Goal: Information Seeking & Learning: Check status

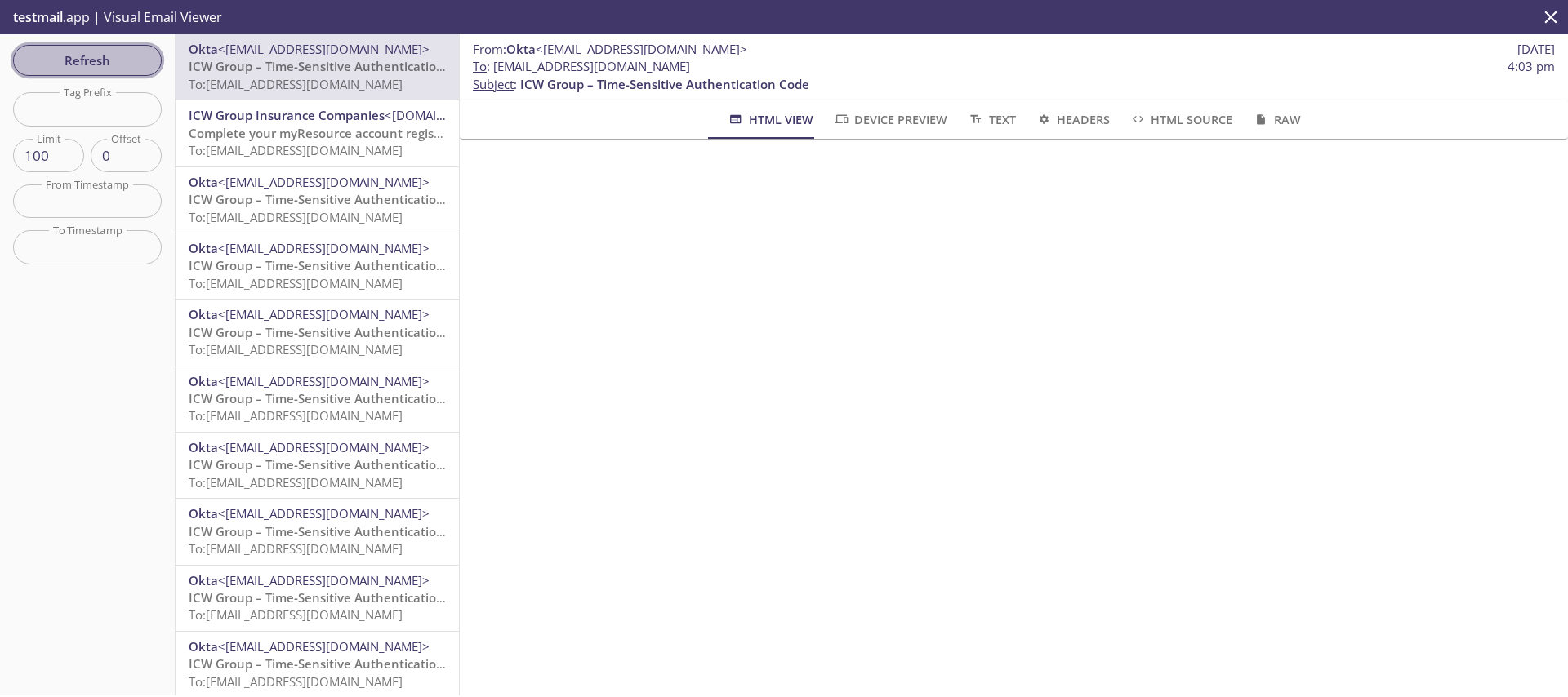
click at [128, 60] on span "Refresh" at bounding box center [87, 61] width 123 height 22
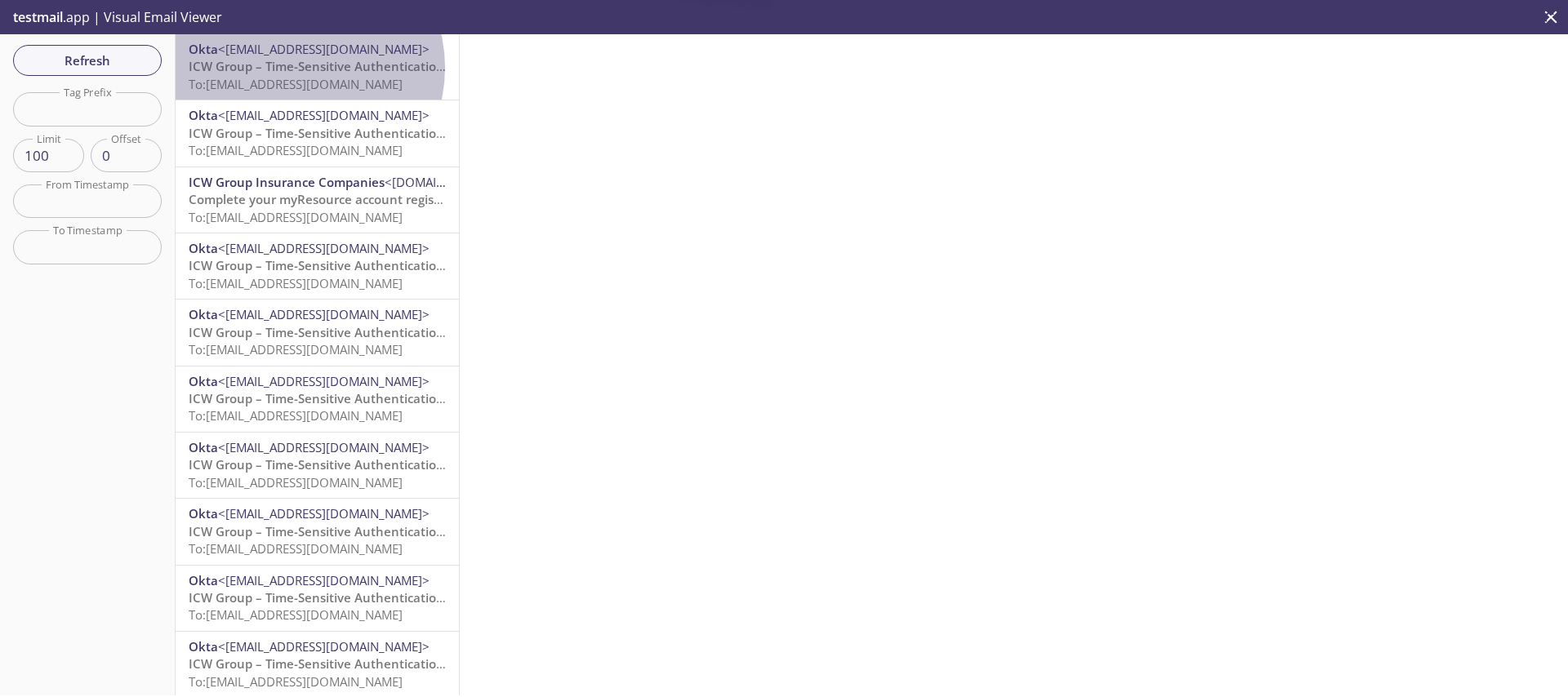
click at [296, 68] on span "ICW Group – Time-Sensitive Authentication Code" at bounding box center [333, 66] width 289 height 16
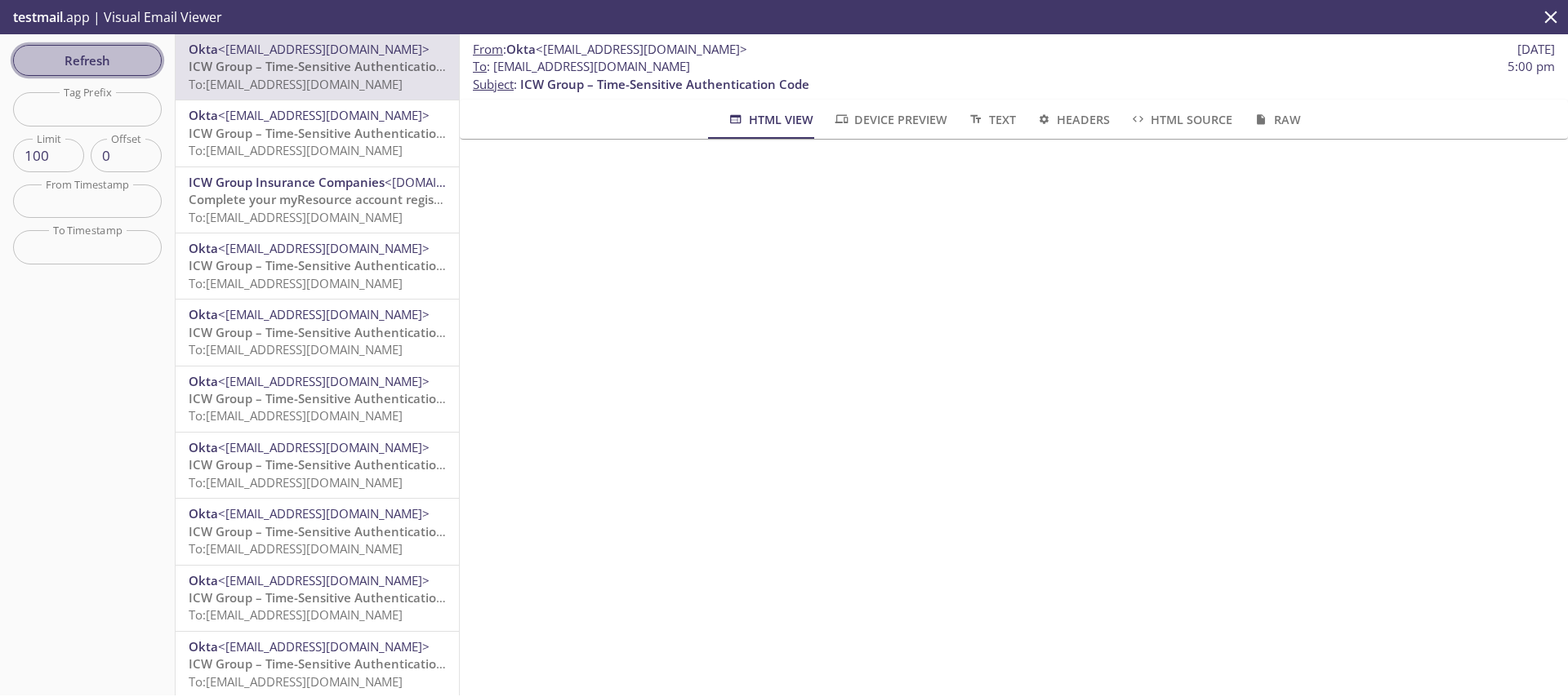
click at [124, 60] on span "Refresh" at bounding box center [87, 61] width 123 height 22
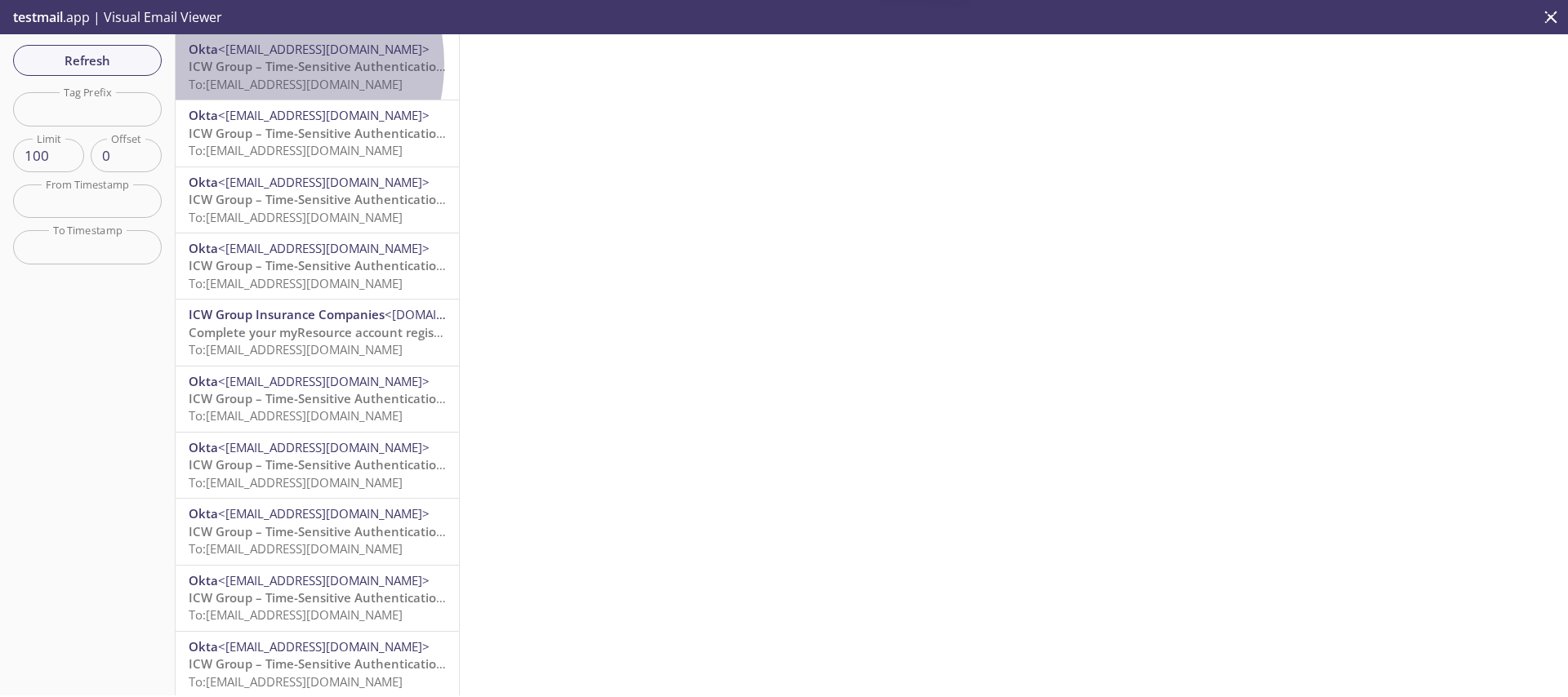
click at [254, 64] on span "ICW Group – Time-Sensitive Authentication Code" at bounding box center [333, 66] width 289 height 16
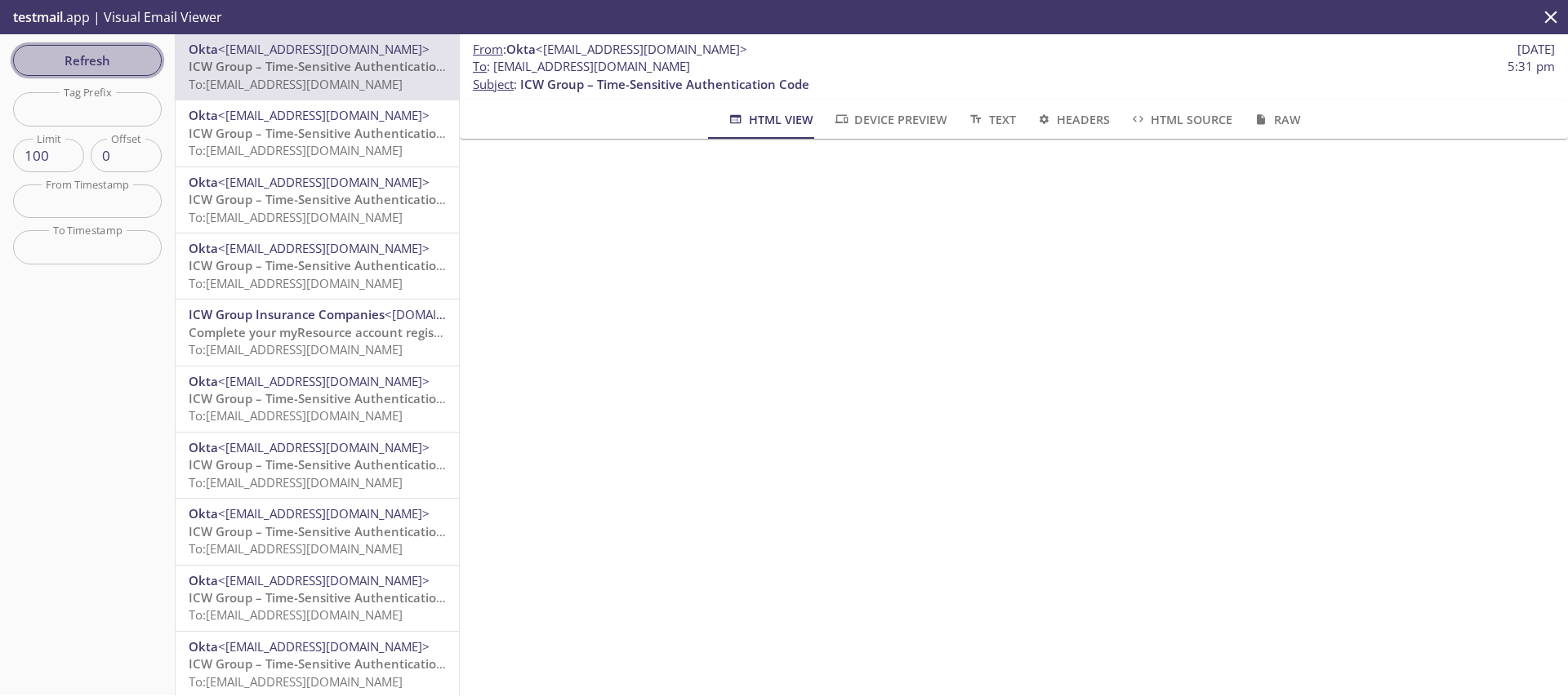
click at [71, 60] on span "Refresh" at bounding box center [87, 61] width 123 height 22
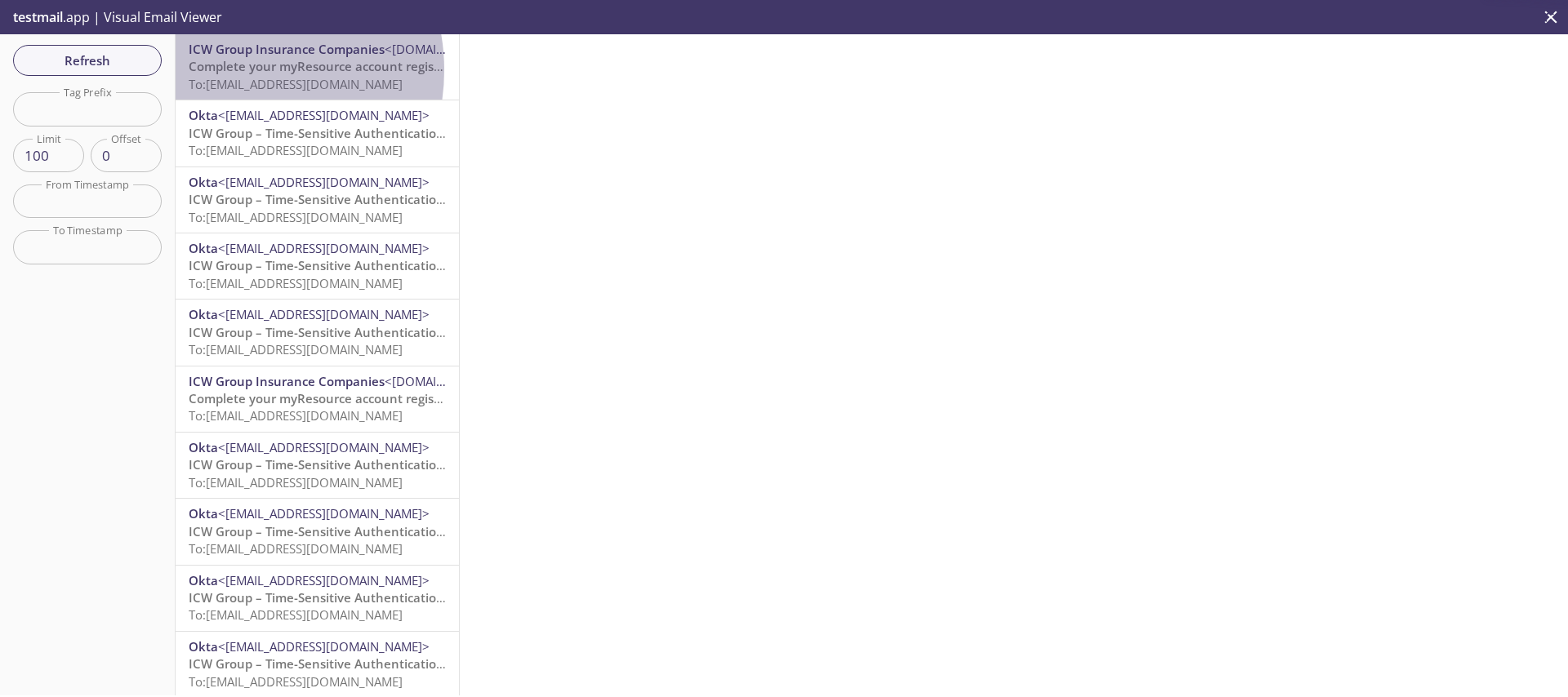
click at [232, 70] on span "Complete your myResource account registration" at bounding box center [332, 66] width 286 height 16
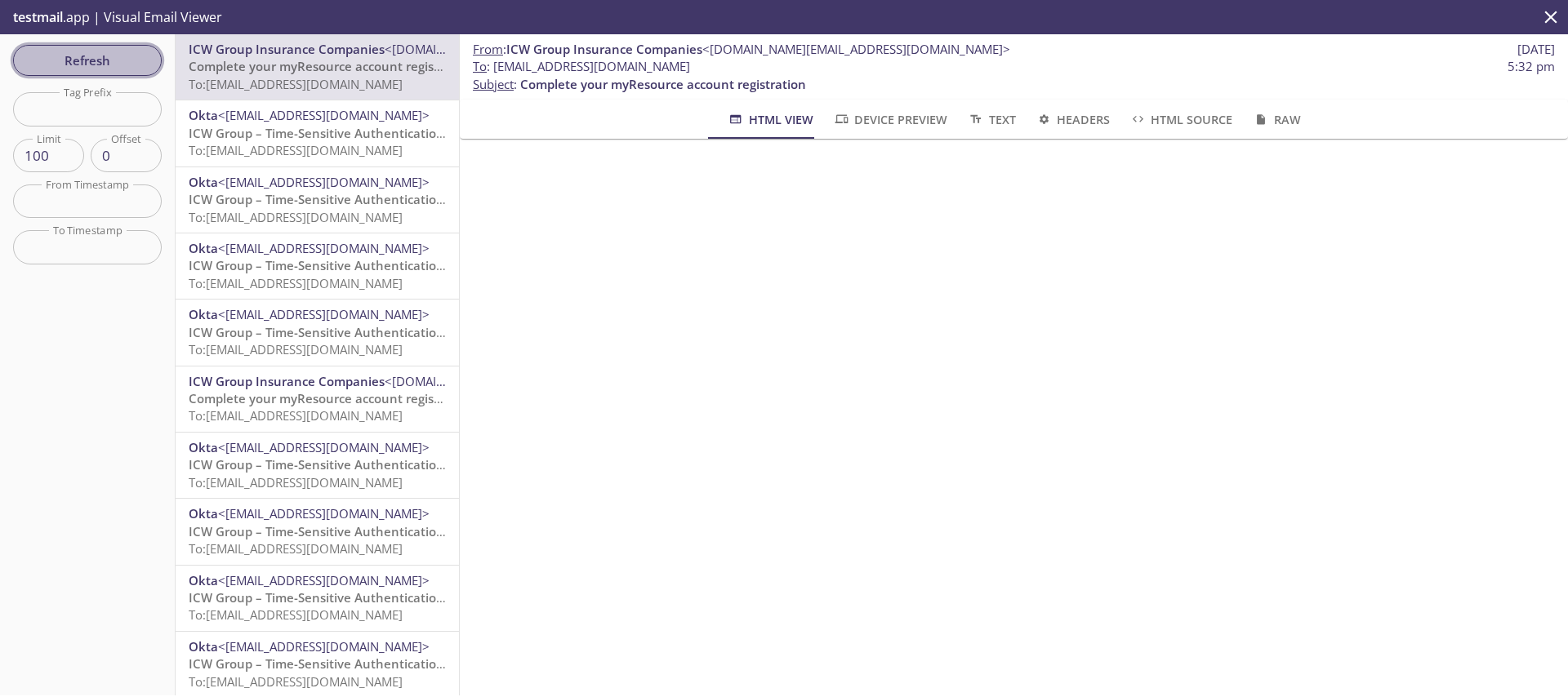
click at [69, 56] on span "Refresh" at bounding box center [87, 61] width 123 height 22
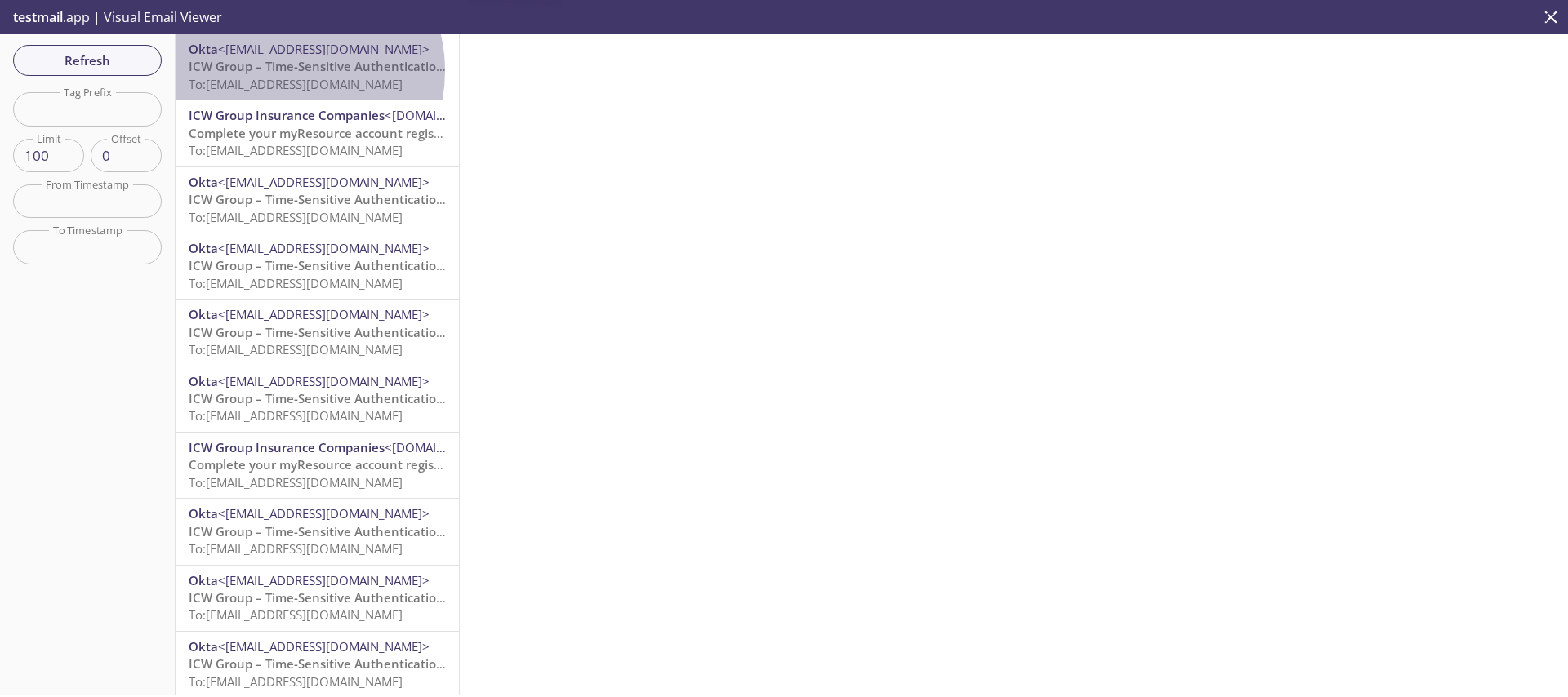
click at [284, 71] on span "ICW Group – Time-Sensitive Authentication Code" at bounding box center [333, 66] width 289 height 16
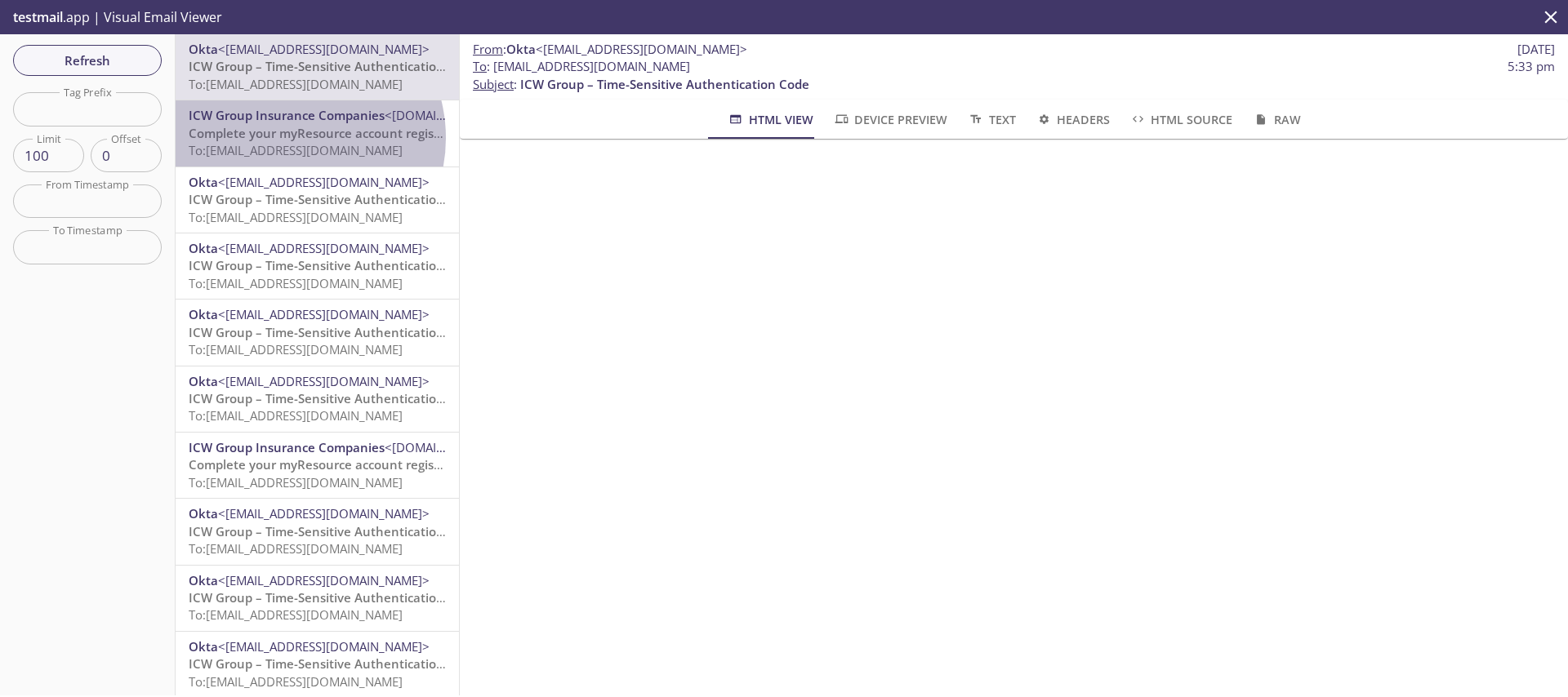
click at [290, 138] on span "Complete your myResource account registration" at bounding box center [332, 133] width 286 height 16
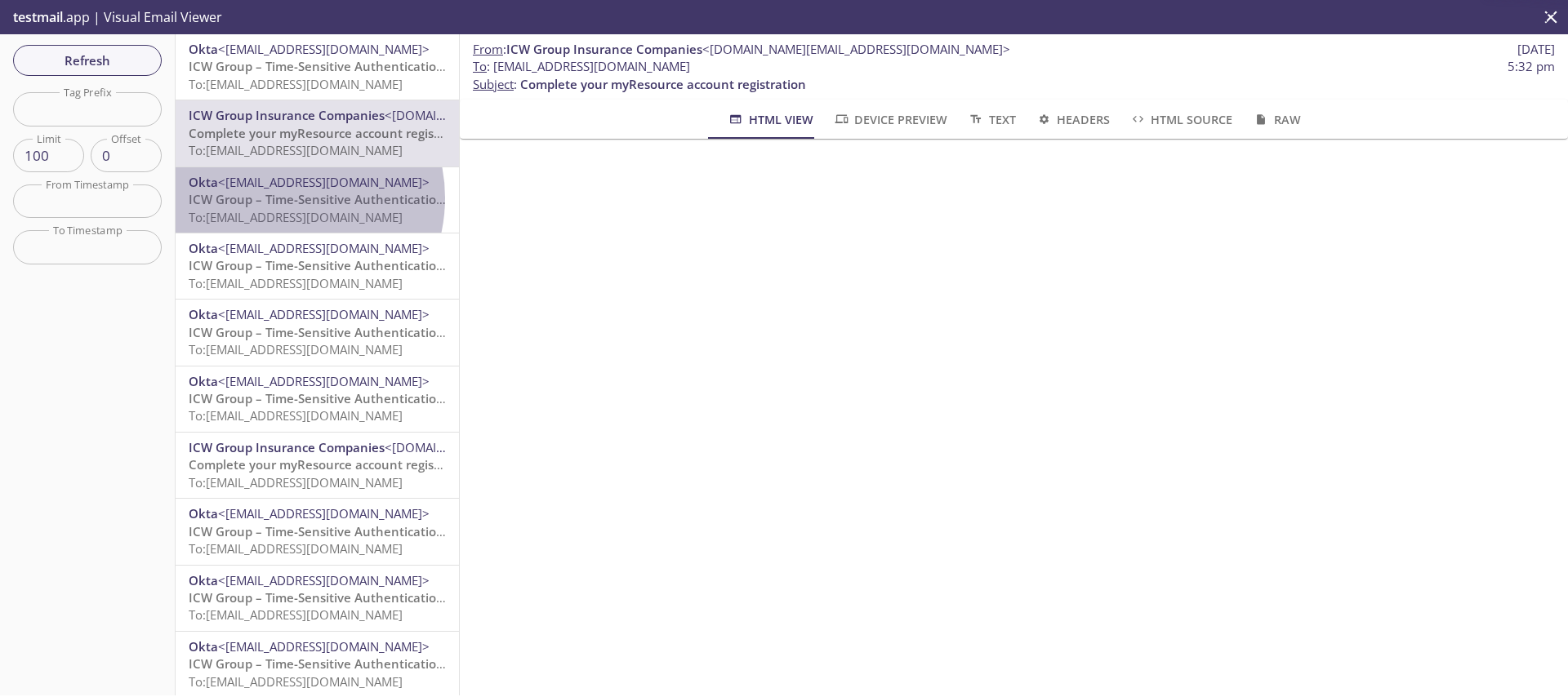
click at [280, 198] on span "ICW Group – Time-Sensitive Authentication Code" at bounding box center [333, 199] width 289 height 16
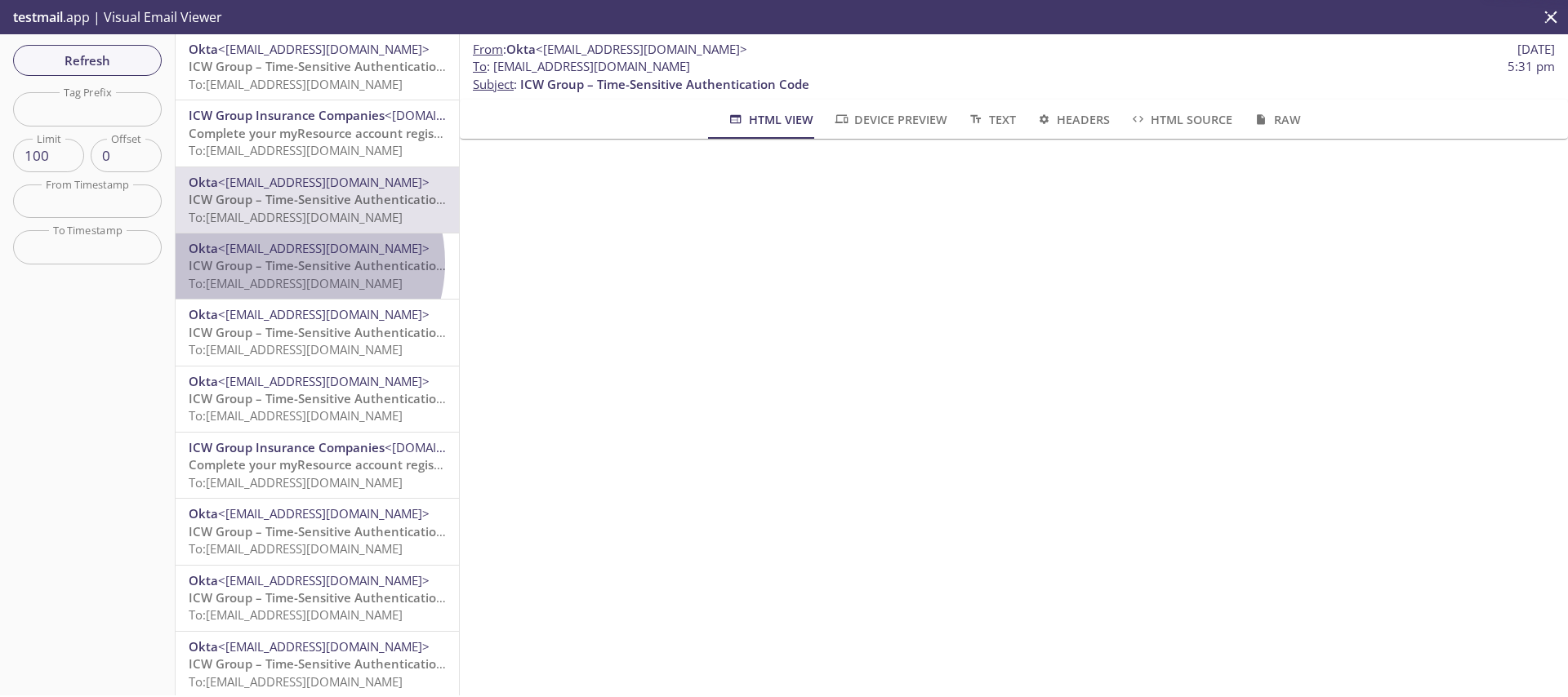
click at [292, 262] on span "ICW Group – Time-Sensitive Authentication Code" at bounding box center [333, 265] width 289 height 16
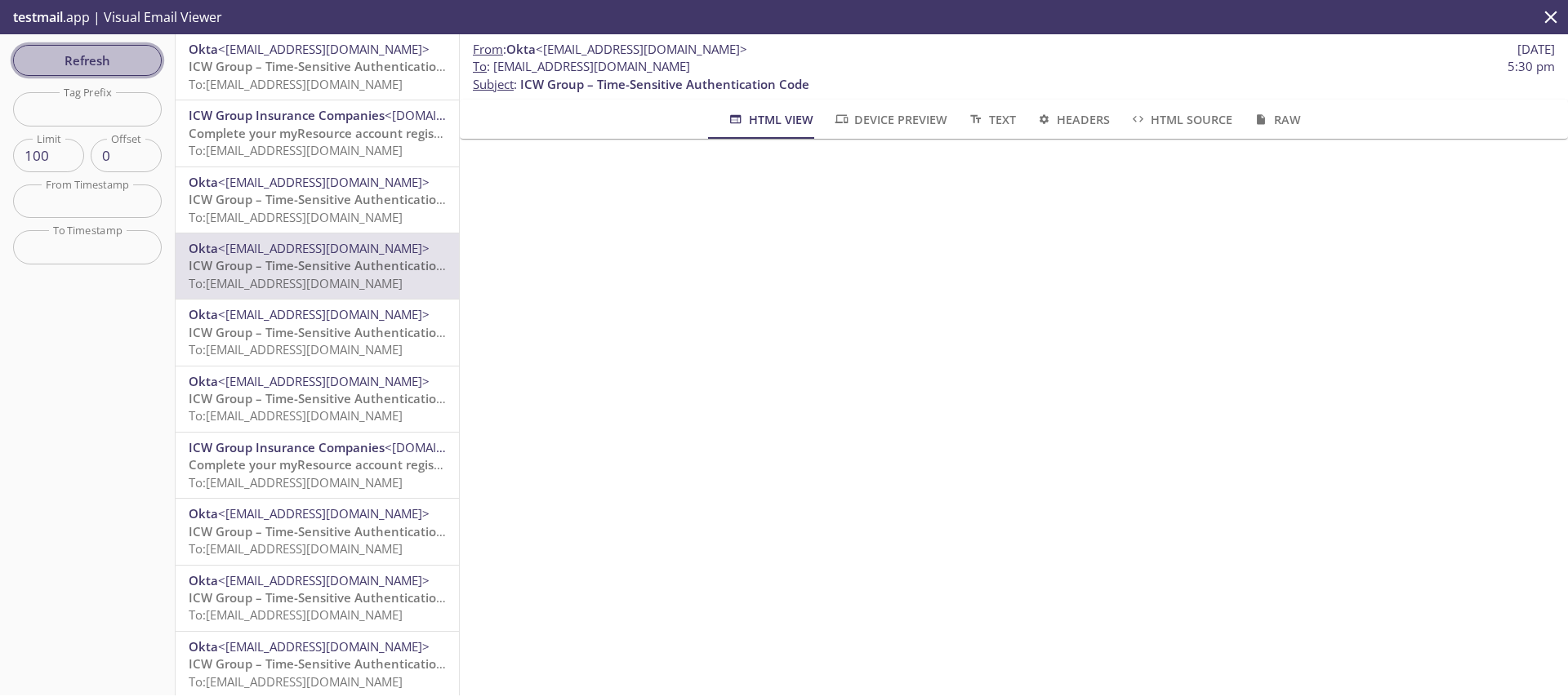
click at [43, 59] on span "Refresh" at bounding box center [87, 61] width 123 height 22
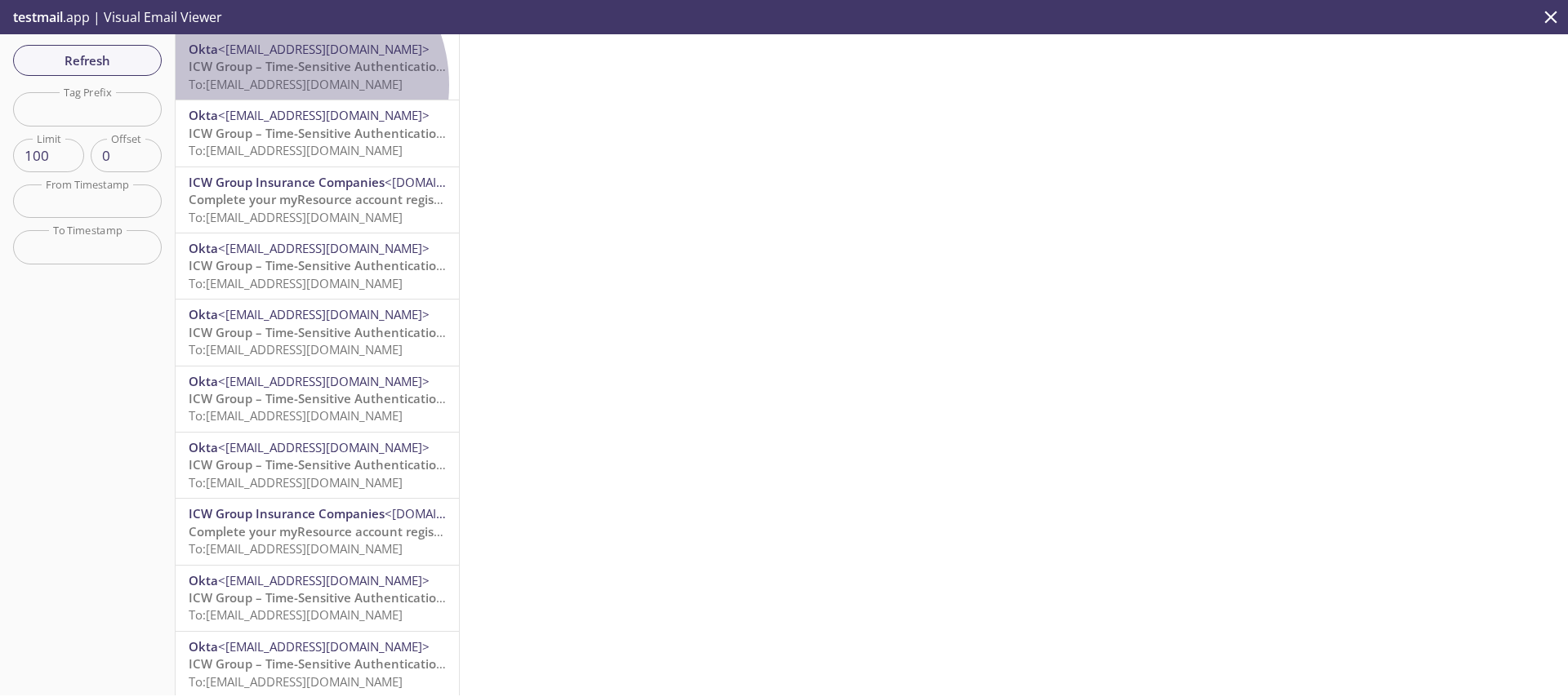
click at [290, 85] on span "To: [EMAIL_ADDRESS][DOMAIN_NAME]" at bounding box center [296, 84] width 214 height 16
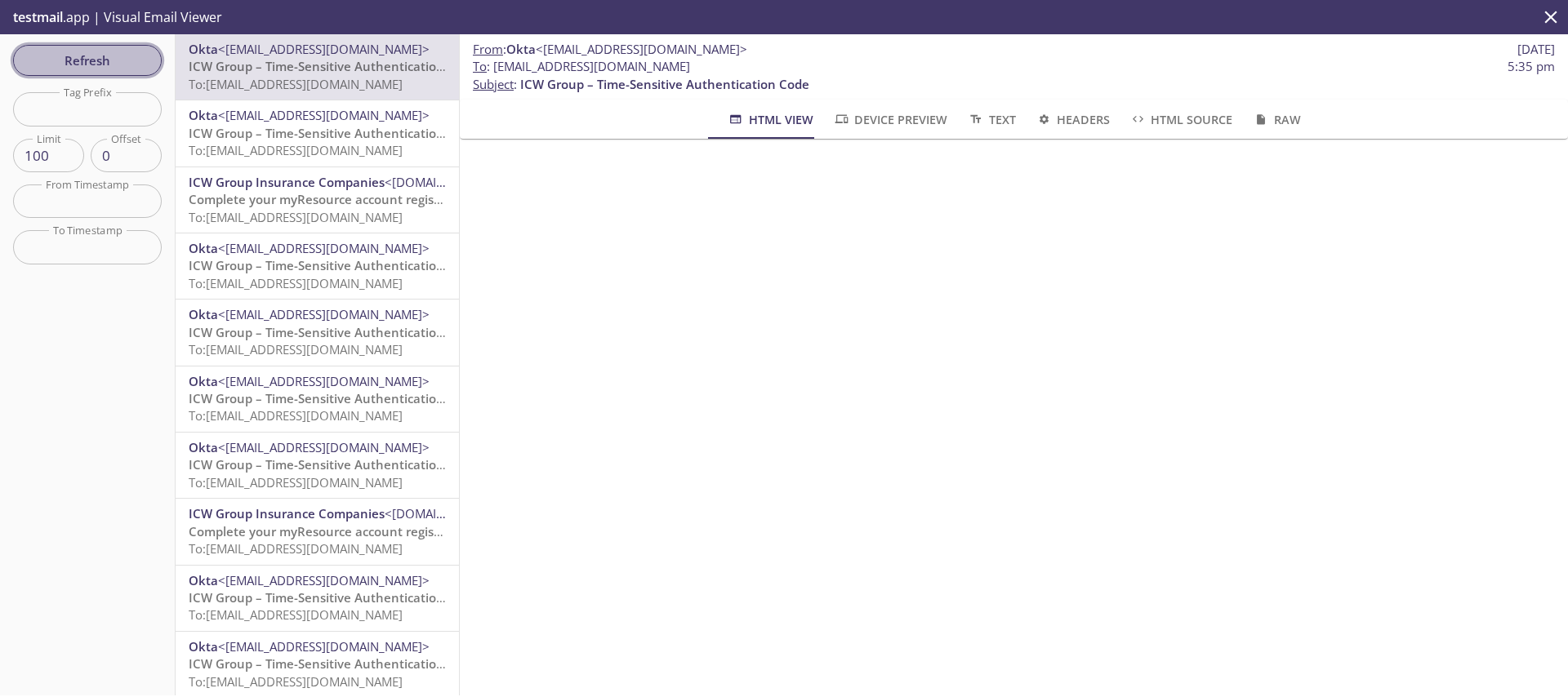
click at [125, 58] on span "Refresh" at bounding box center [87, 61] width 123 height 22
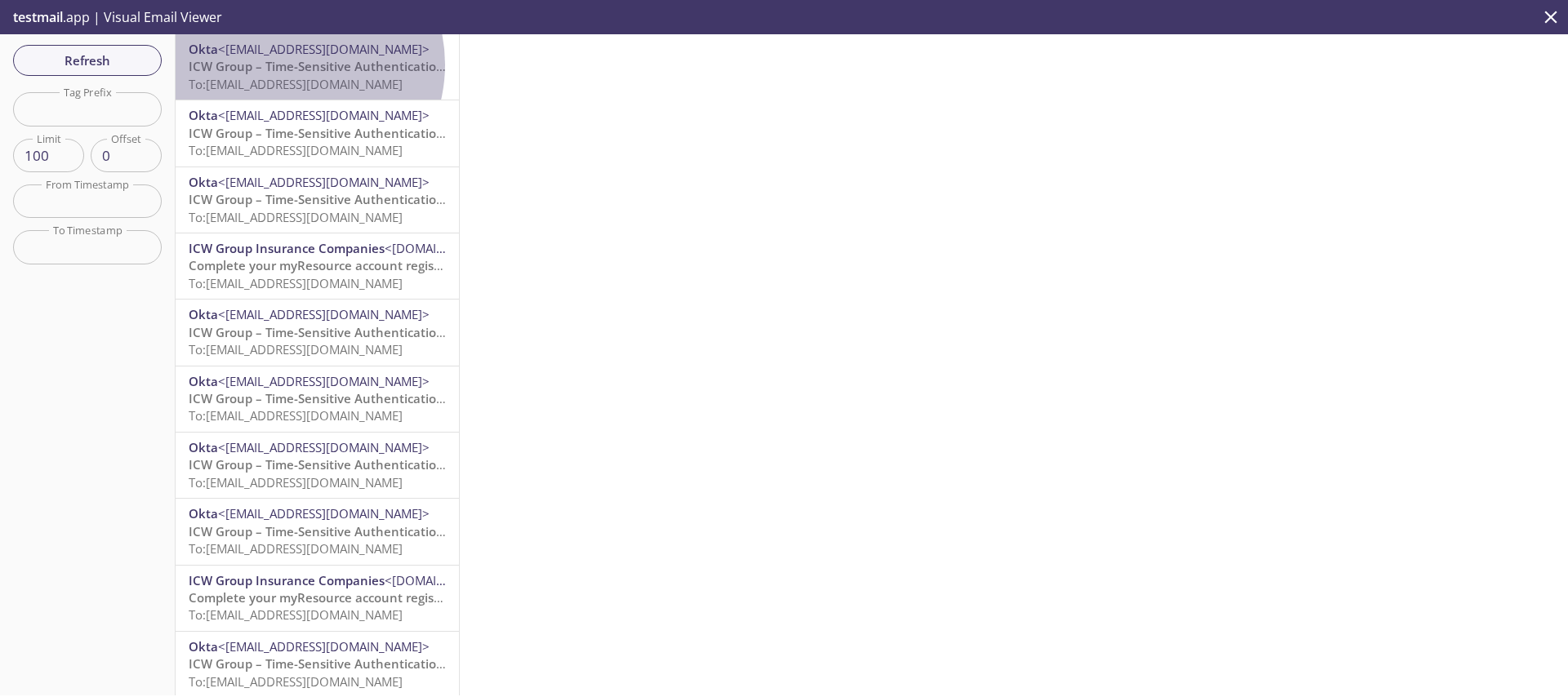
click at [288, 65] on span "ICW Group – Time-Sensitive Authentication Code" at bounding box center [333, 66] width 289 height 16
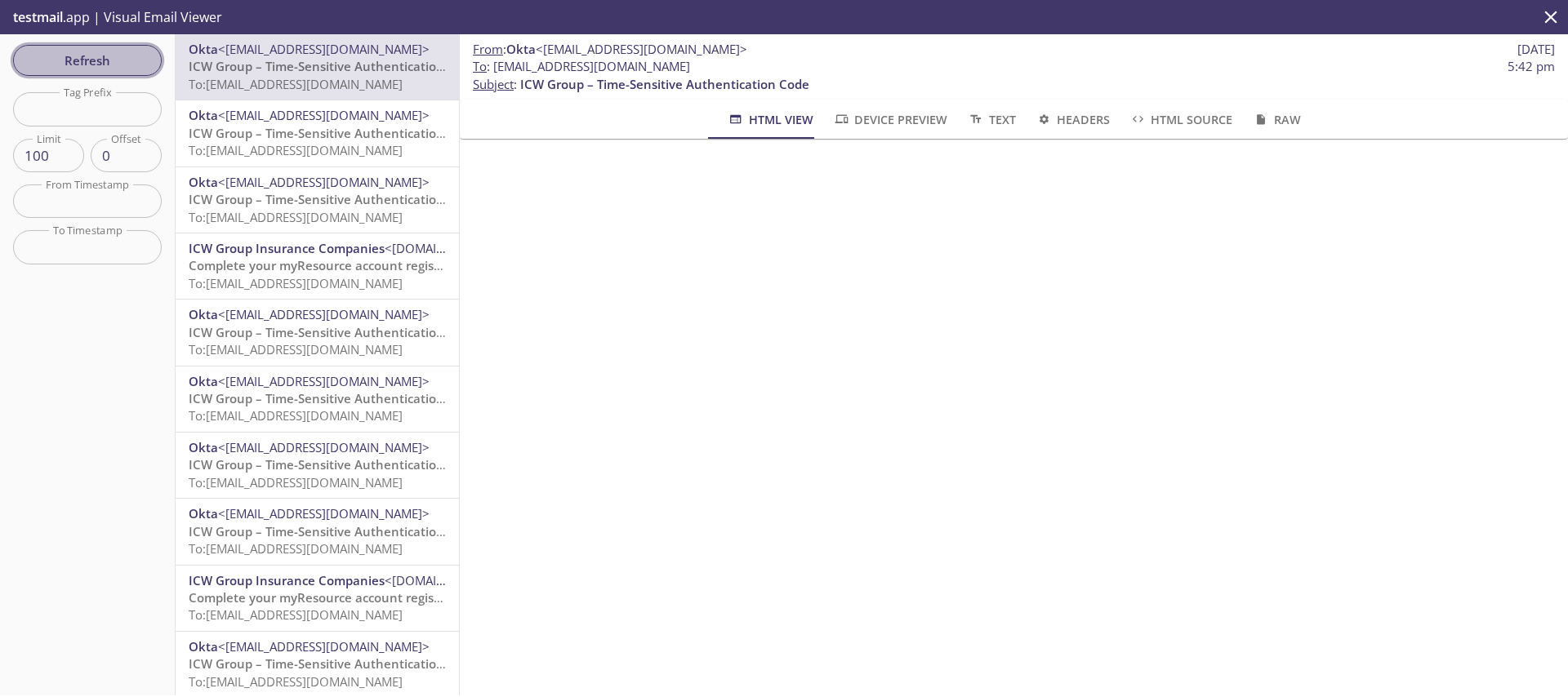
click at [87, 62] on span "Refresh" at bounding box center [87, 61] width 123 height 22
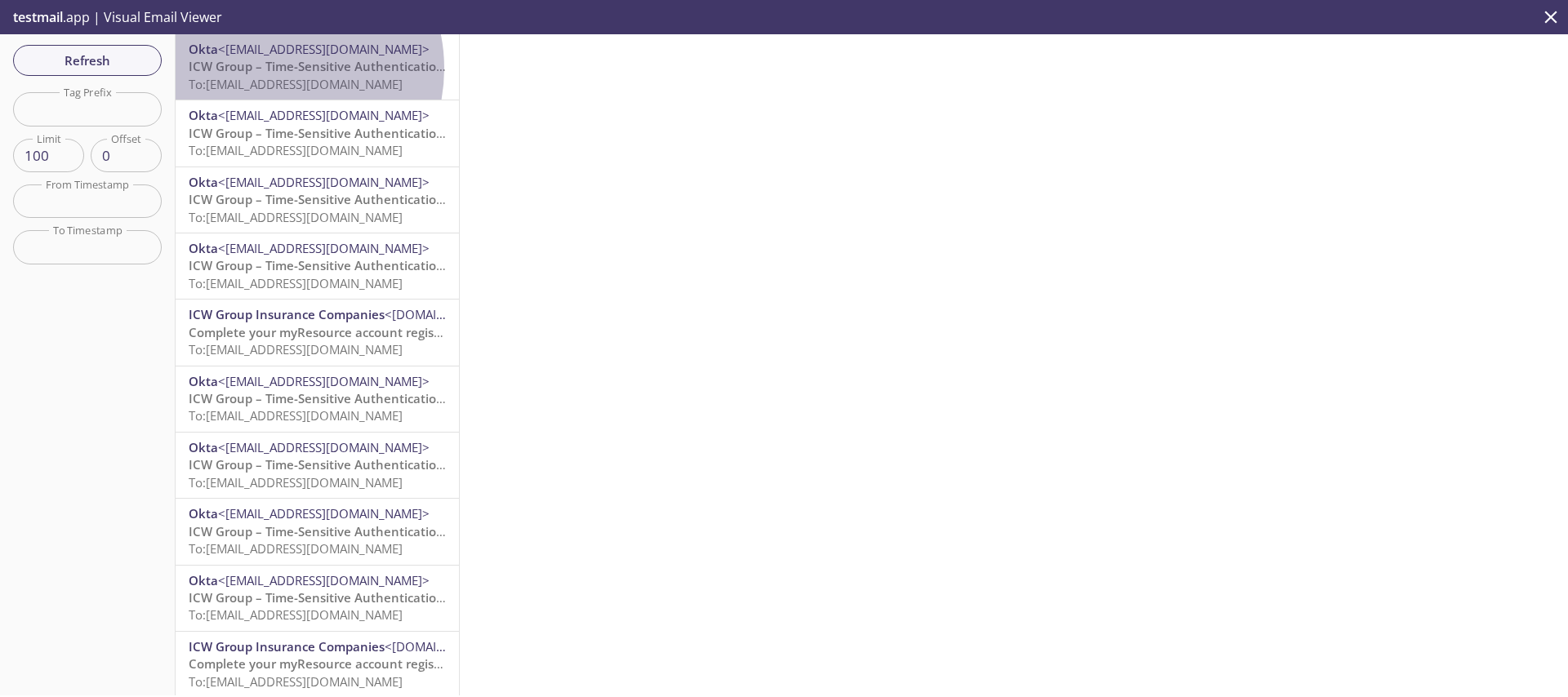
click at [269, 69] on span "ICW Group – Time-Sensitive Authentication Code" at bounding box center [333, 66] width 289 height 16
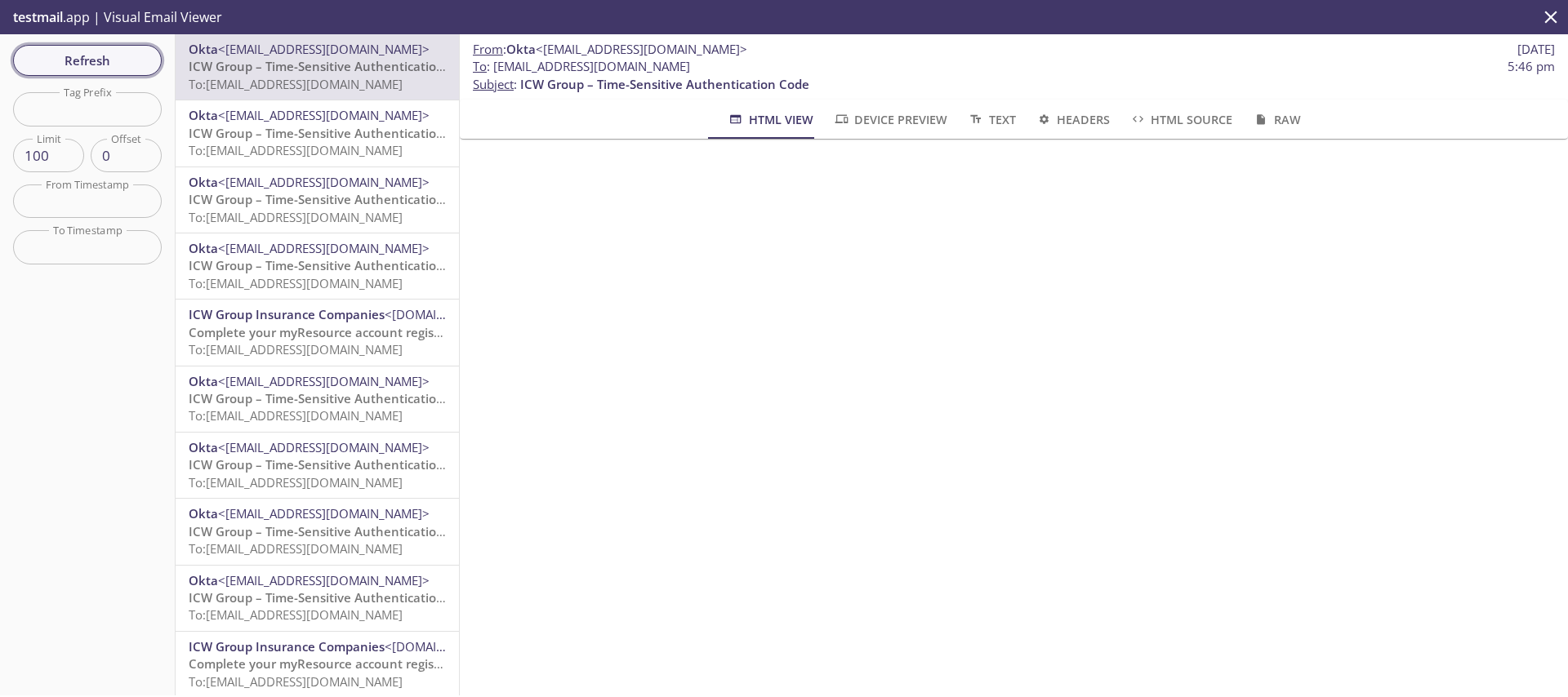
click at [63, 56] on span "Refresh" at bounding box center [87, 61] width 123 height 22
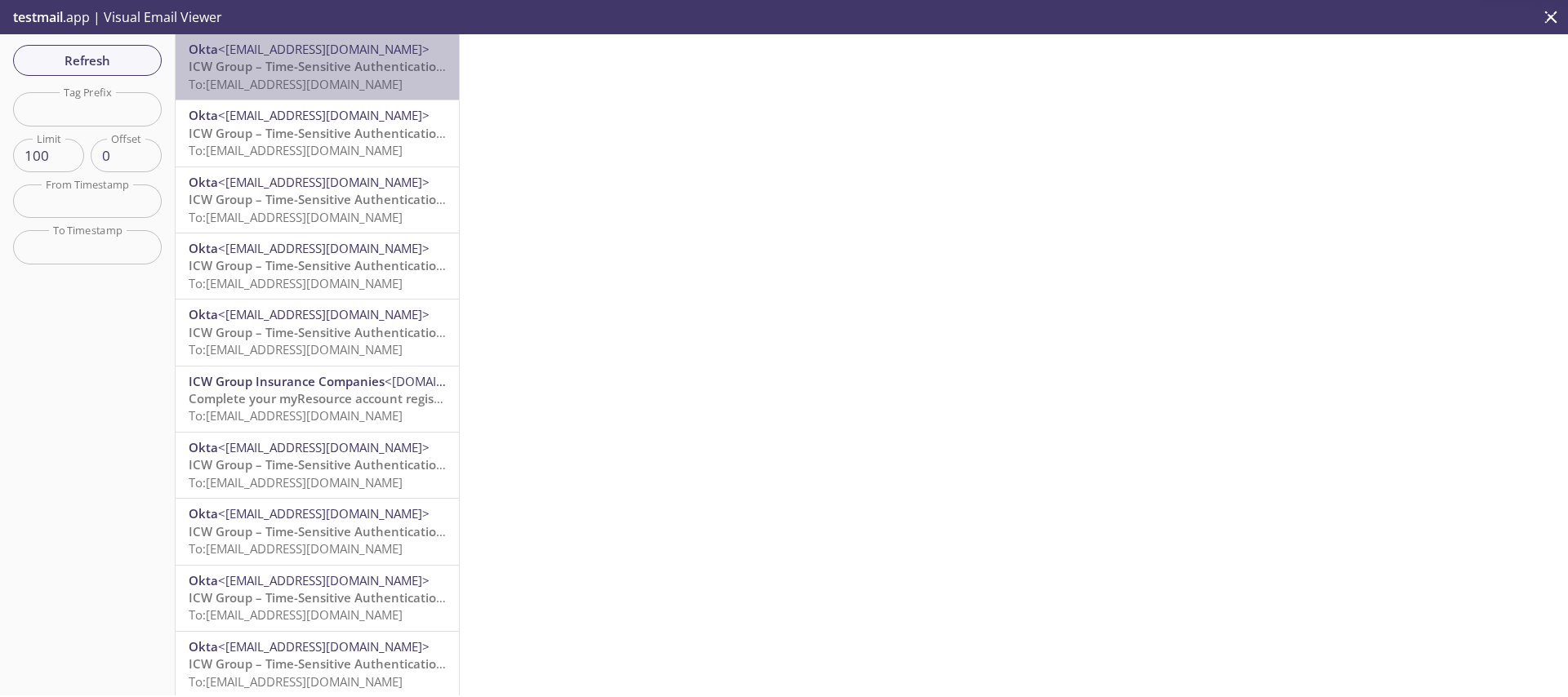
click at [328, 73] on span "ICW Group – Time-Sensitive Authentication Code" at bounding box center [333, 66] width 289 height 16
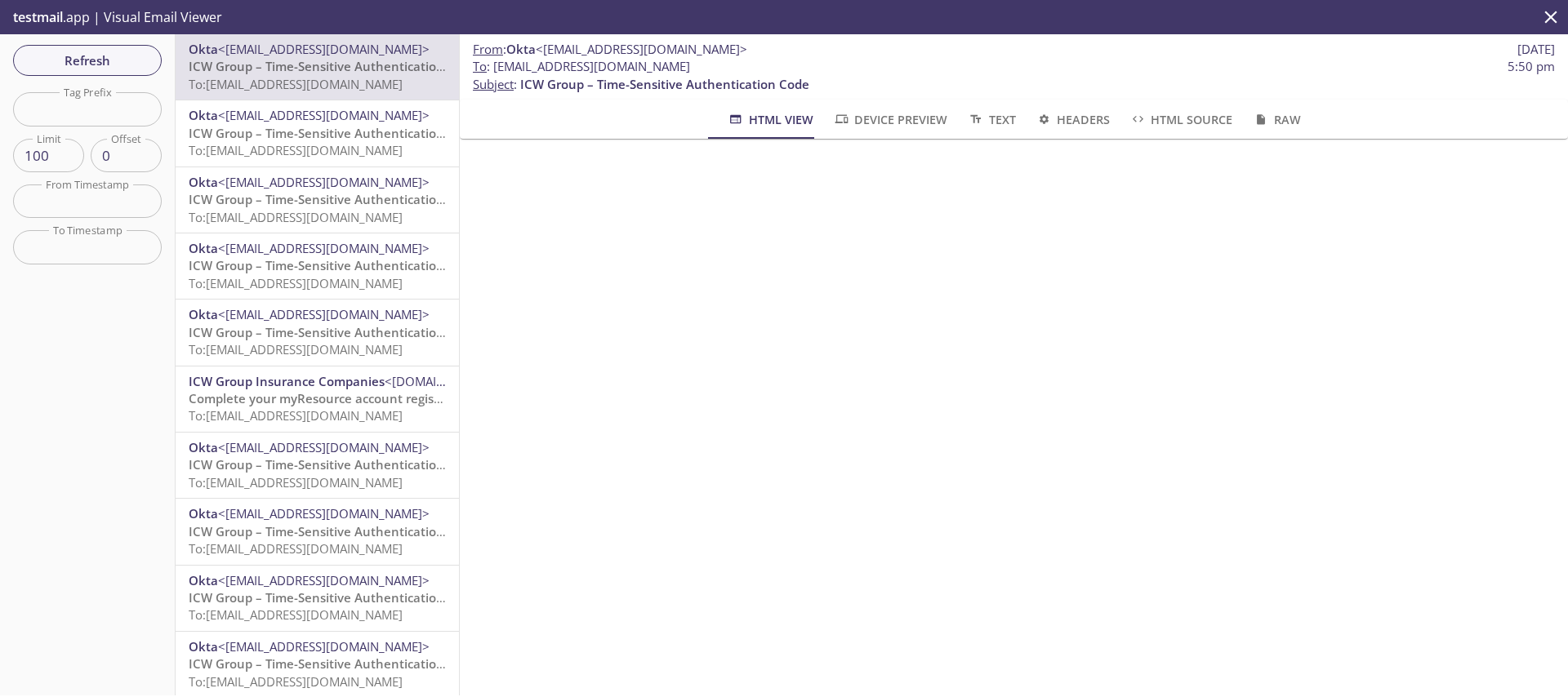
drag, startPoint x: 744, startPoint y: 68, endPoint x: 498, endPoint y: 69, distance: 246.0
click at [498, 69] on span "To : [EMAIL_ADDRESS][DOMAIN_NAME]" at bounding box center [582, 66] width 217 height 17
copy span "[EMAIL_ADDRESS][DOMAIN_NAME]"
click at [126, 60] on span "Refresh" at bounding box center [87, 61] width 123 height 22
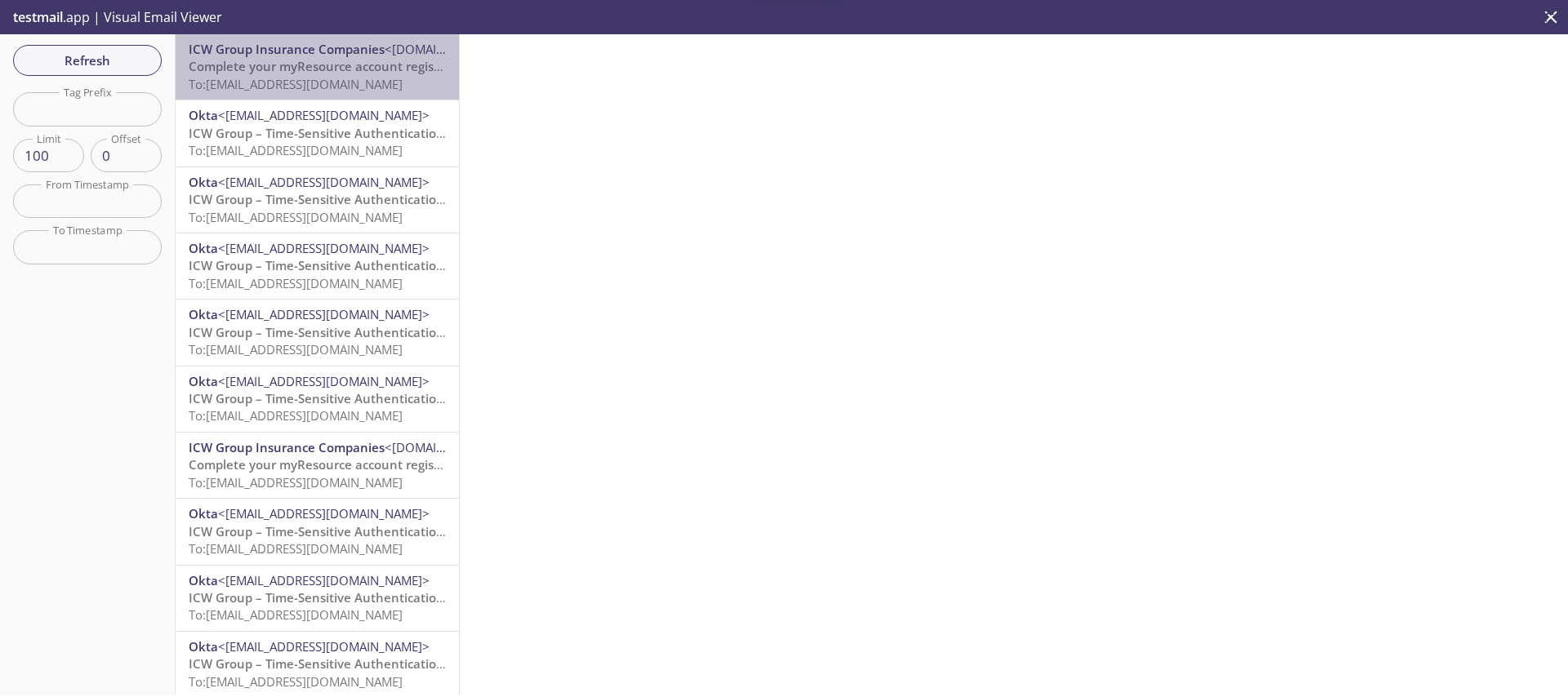
click at [332, 69] on span "Complete your myResource account registration" at bounding box center [332, 66] width 286 height 16
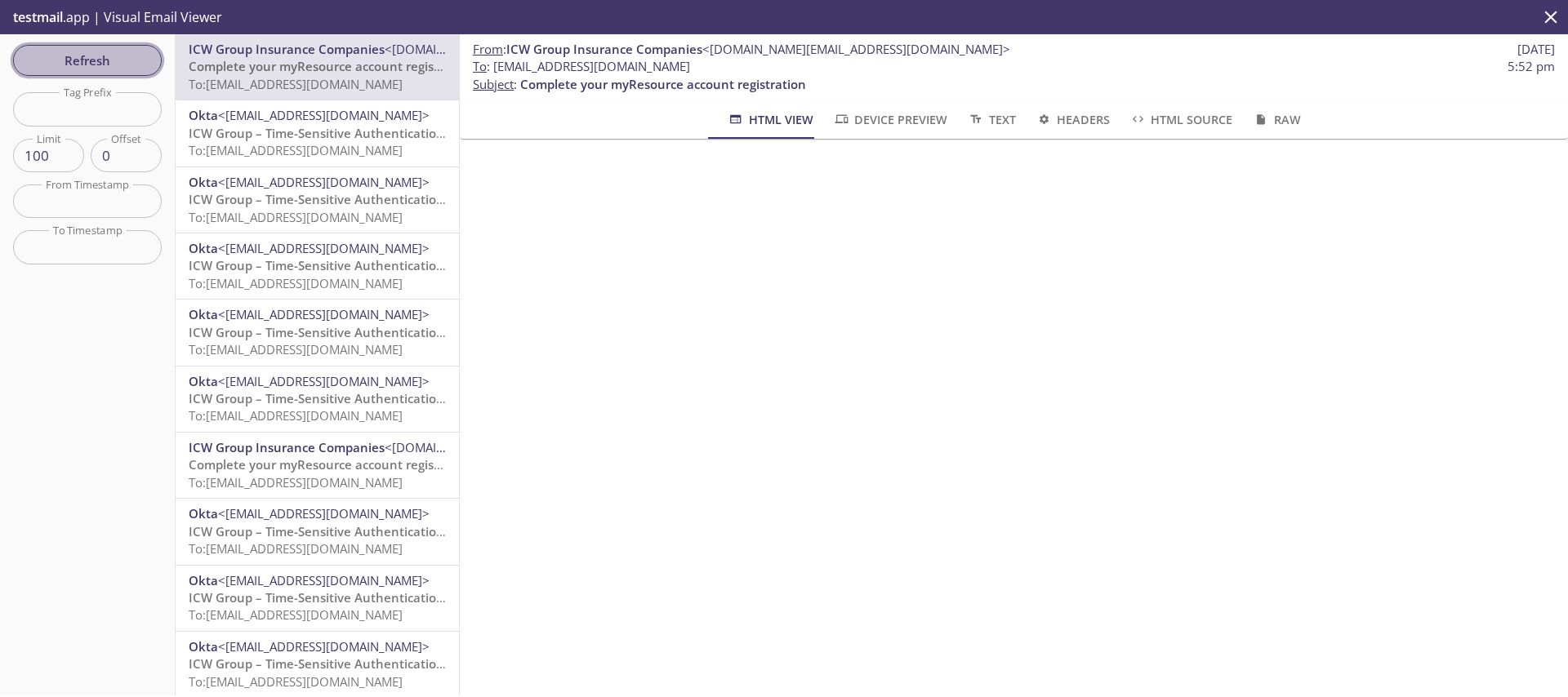
click at [50, 69] on span "Refresh" at bounding box center [87, 61] width 123 height 22
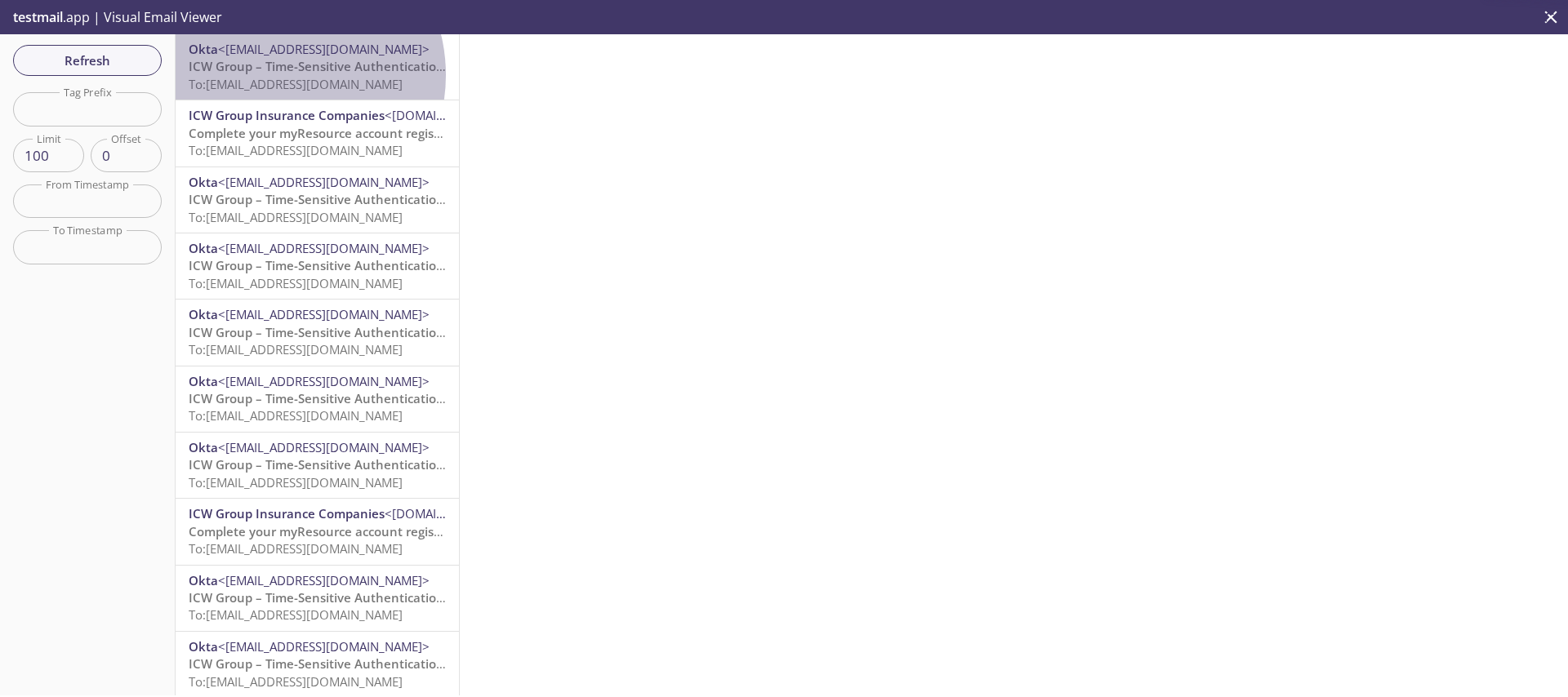
click at [273, 76] on span "To: [EMAIL_ADDRESS][DOMAIN_NAME]" at bounding box center [296, 84] width 214 height 16
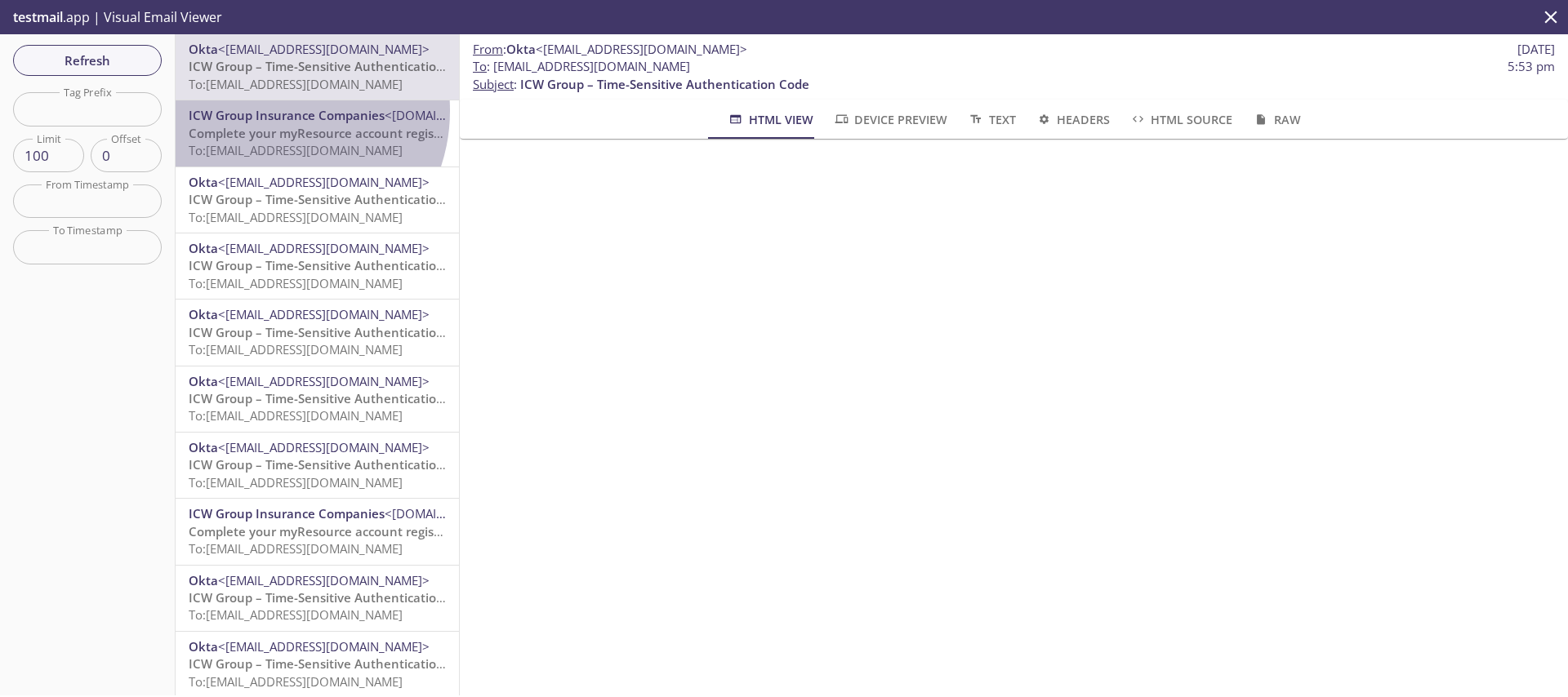
click at [272, 110] on span "ICW Group Insurance Companies" at bounding box center [287, 115] width 196 height 16
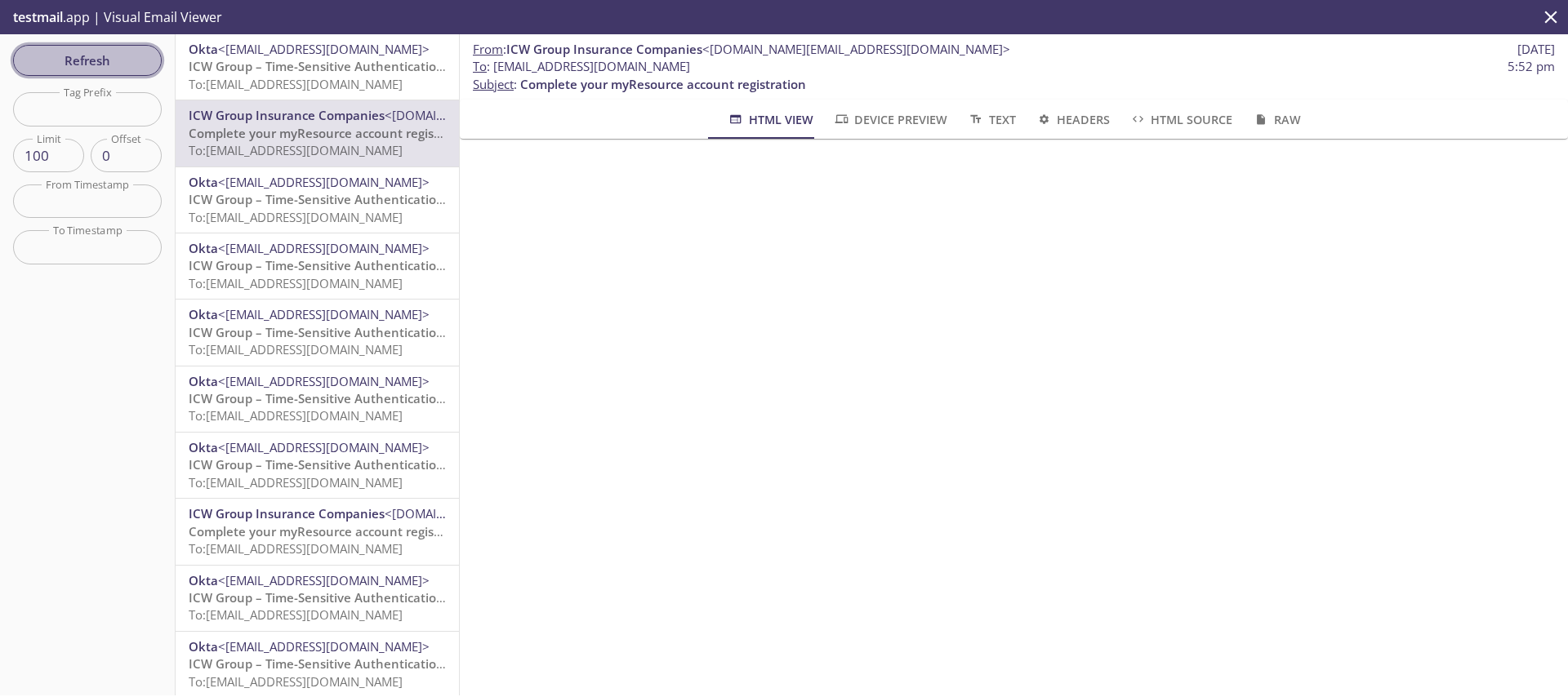
click at [85, 66] on span "Refresh" at bounding box center [87, 61] width 123 height 22
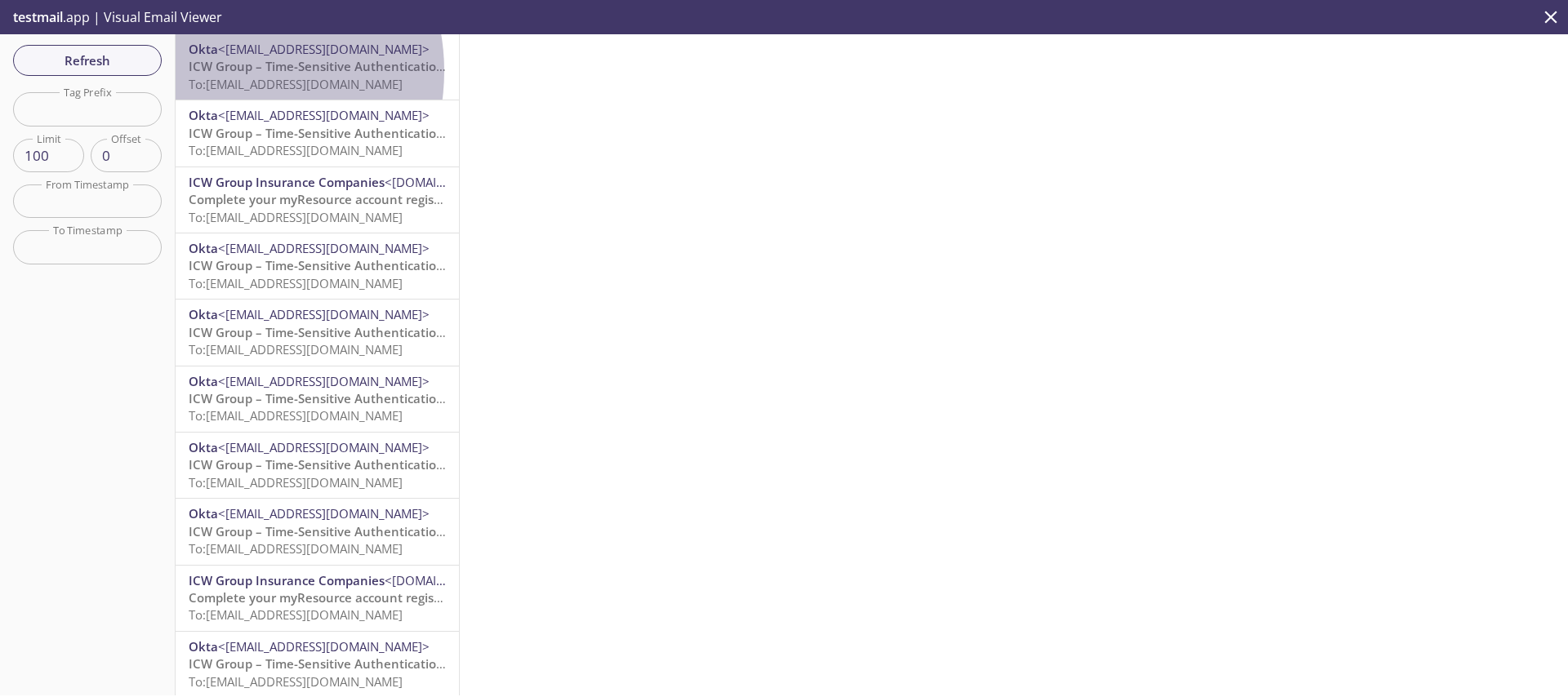
click at [224, 71] on span "ICW Group – Time-Sensitive Authentication Code" at bounding box center [333, 66] width 289 height 16
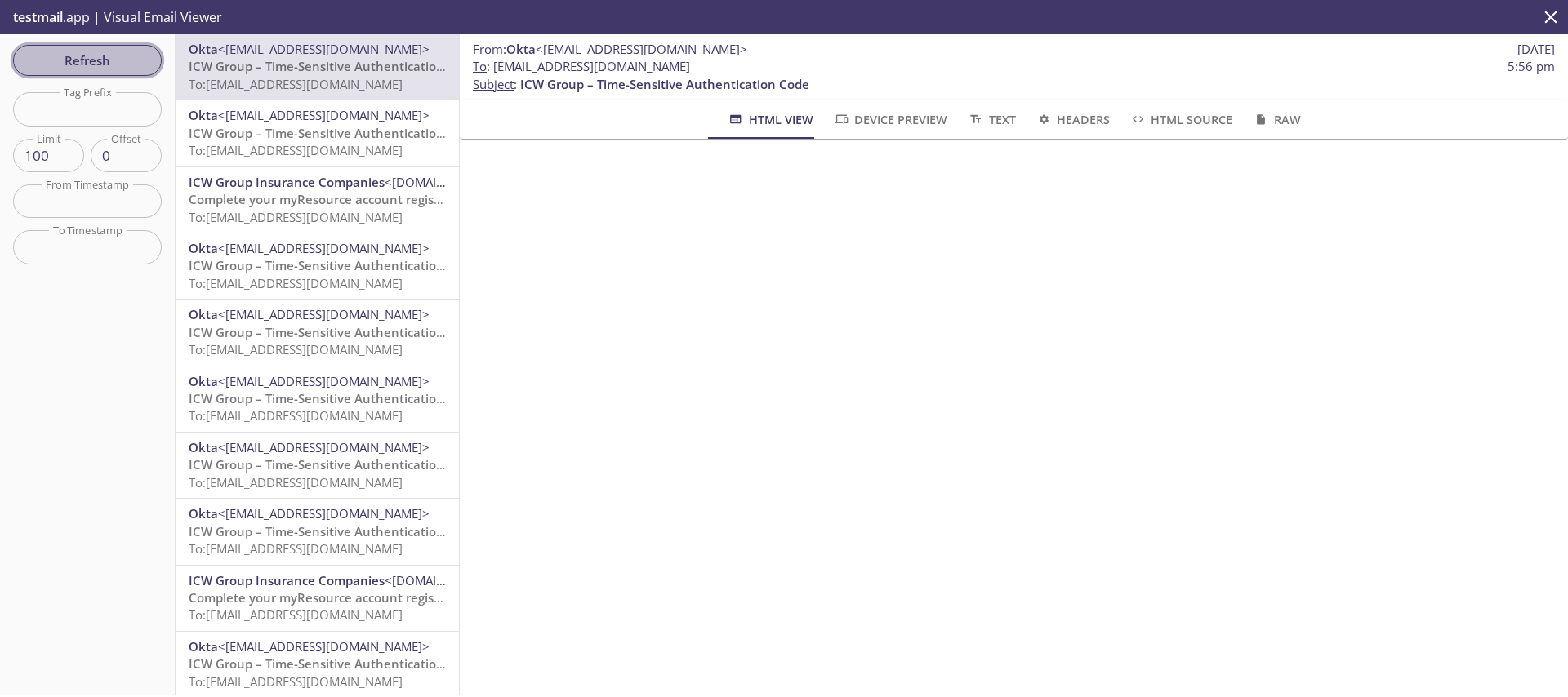
click at [125, 65] on span "Refresh" at bounding box center [87, 61] width 123 height 22
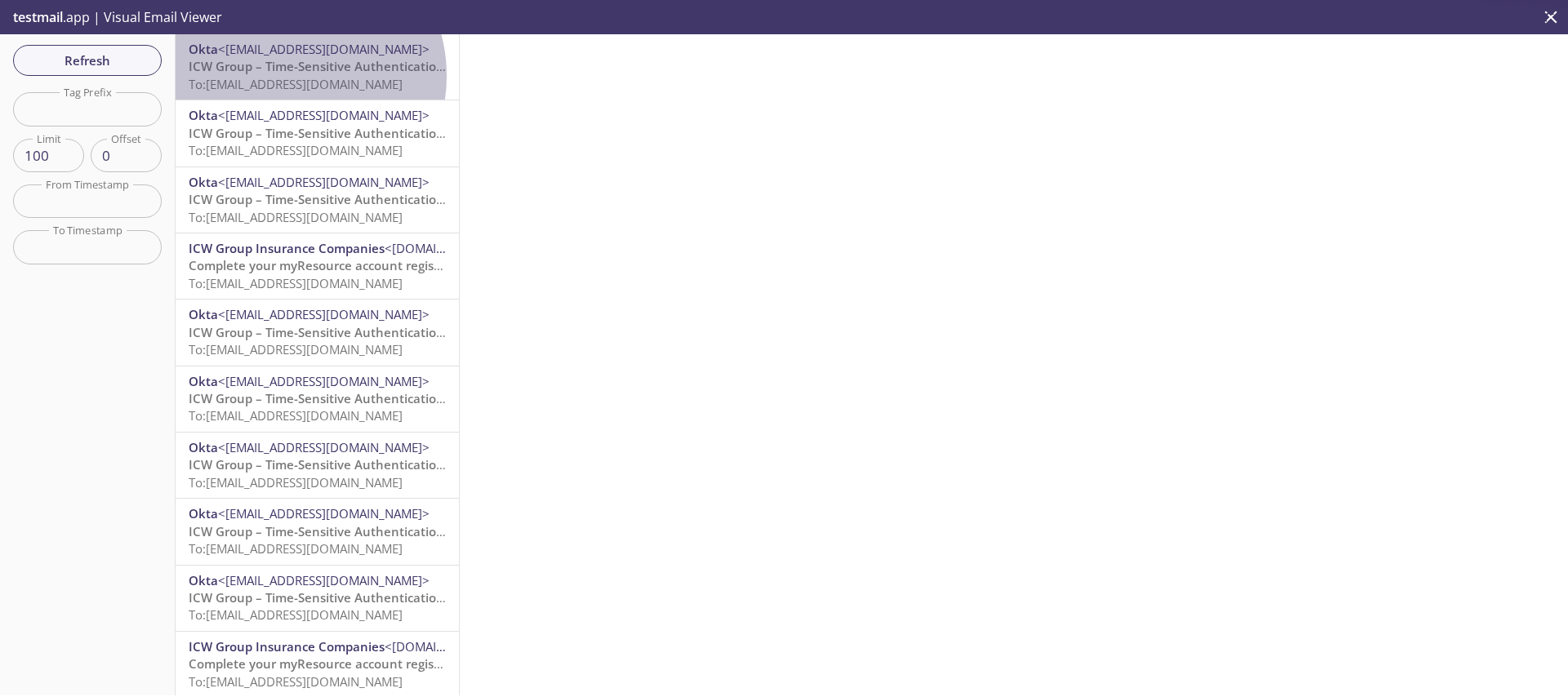
click at [286, 76] on span "To: [EMAIL_ADDRESS][DOMAIN_NAME]" at bounding box center [296, 84] width 214 height 16
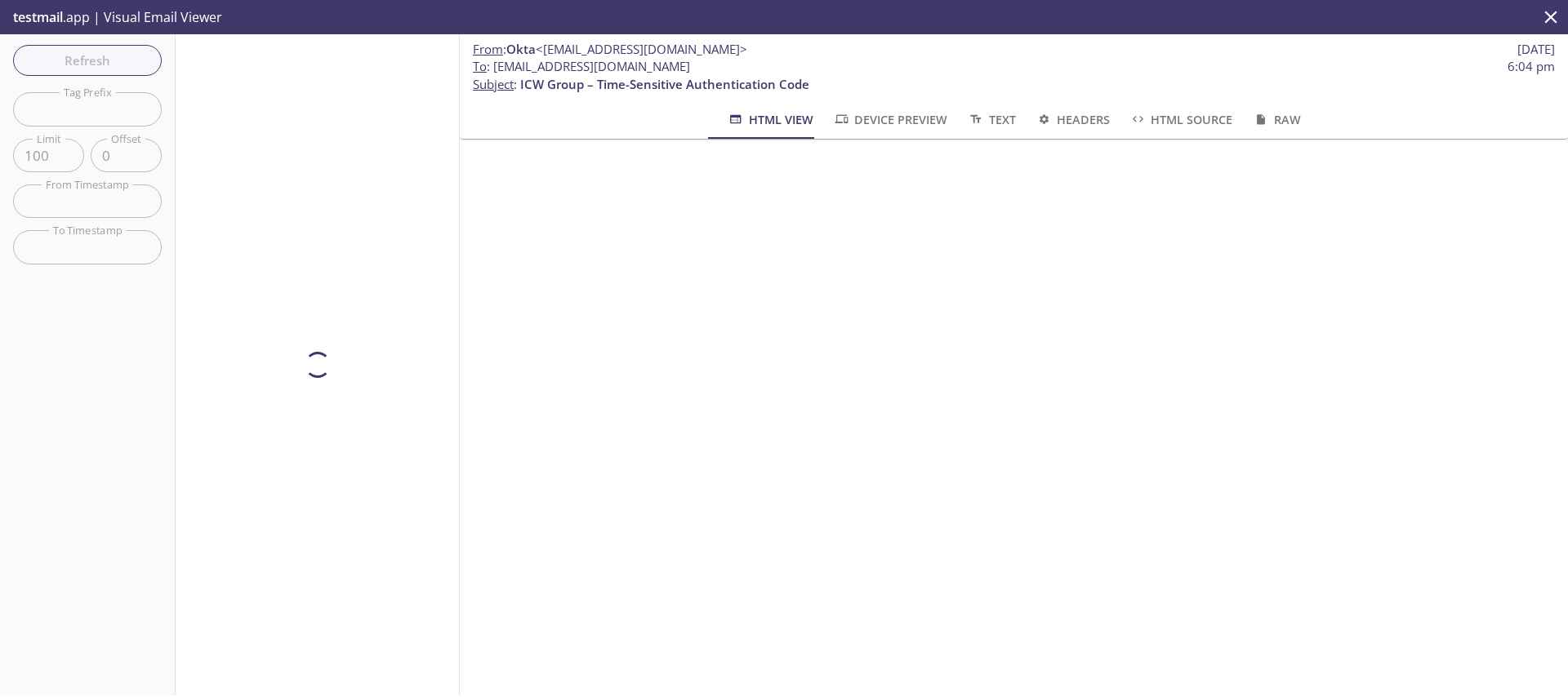
click at [108, 60] on div "Refresh Filters Tag Prefix Tag Prefix Limit 100 Limit Offset 0 Offset From Time…" at bounding box center [88, 365] width 176 height 661
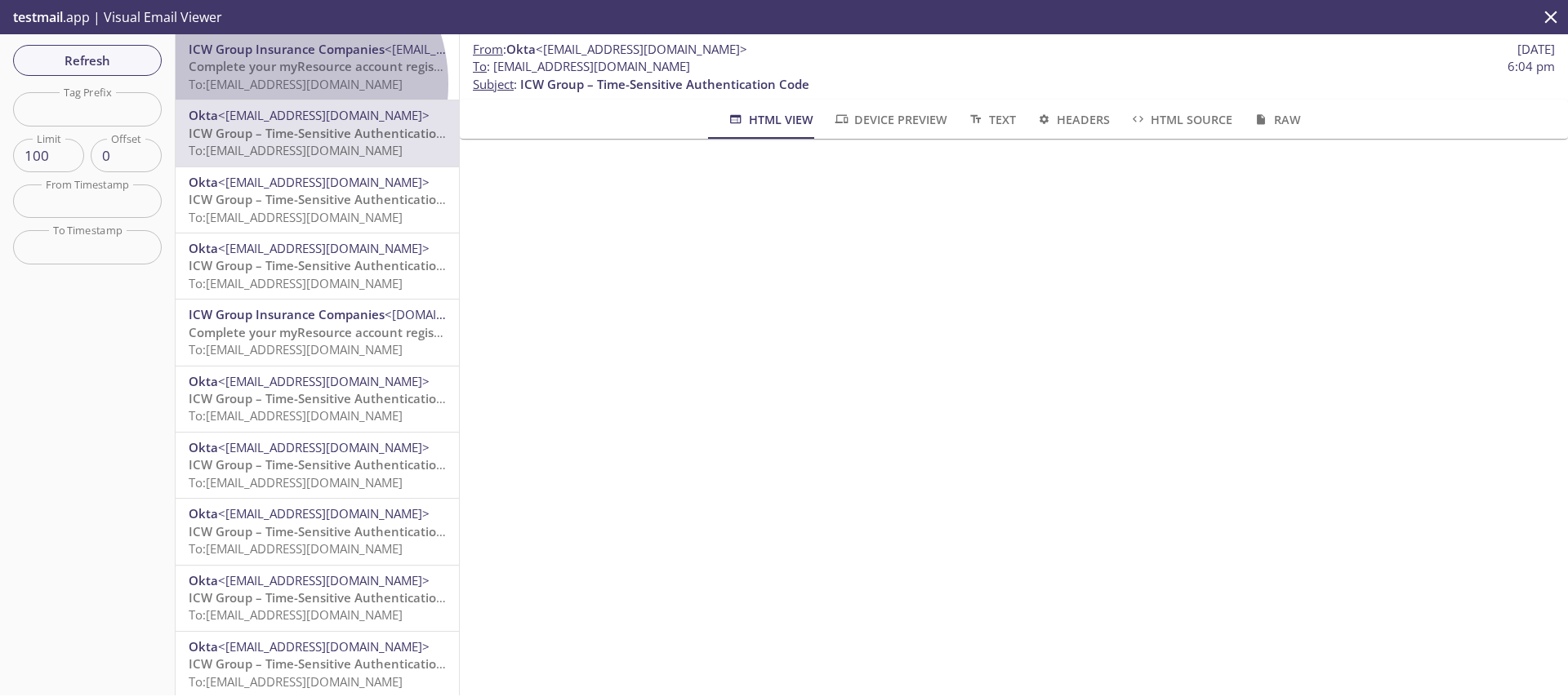
click at [277, 84] on span "To: [EMAIL_ADDRESS][DOMAIN_NAME]" at bounding box center [296, 84] width 214 height 16
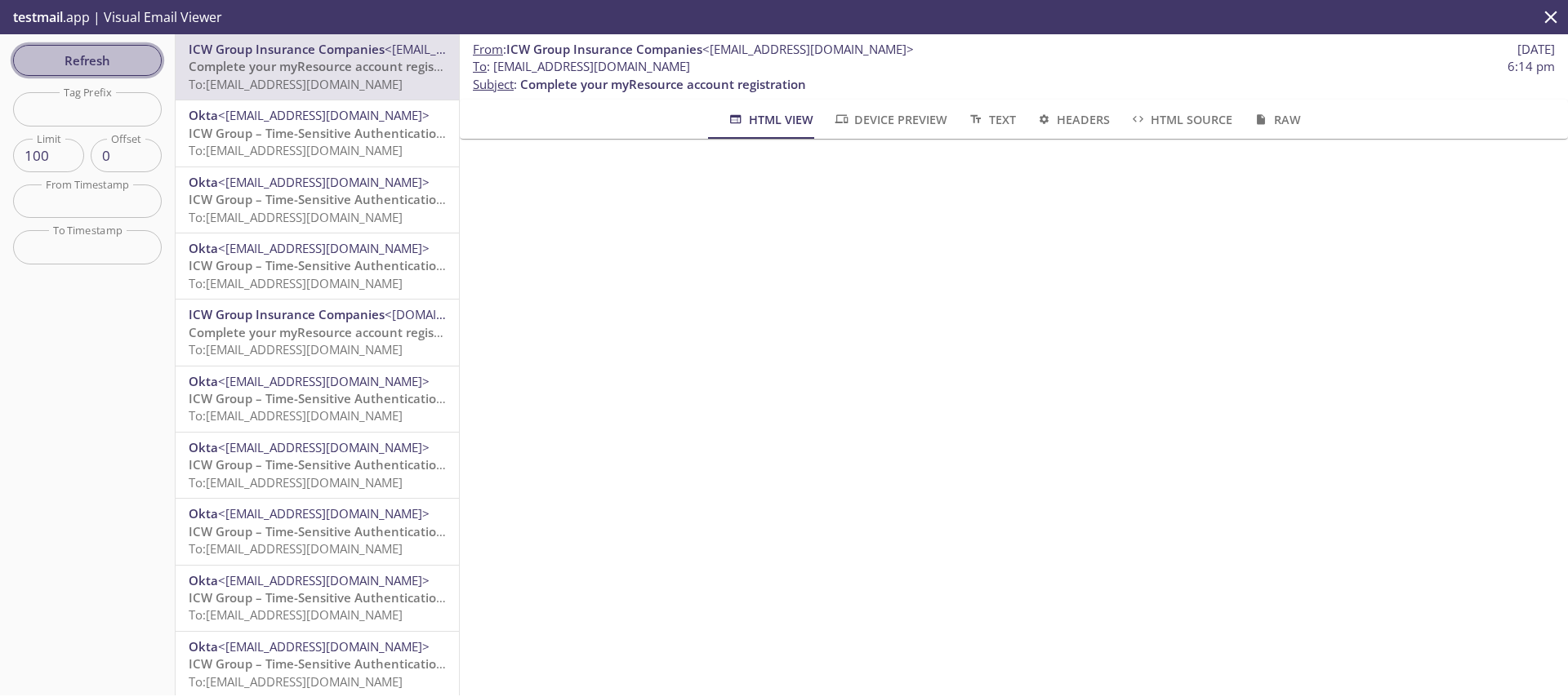
click at [80, 61] on span "Refresh" at bounding box center [87, 61] width 123 height 22
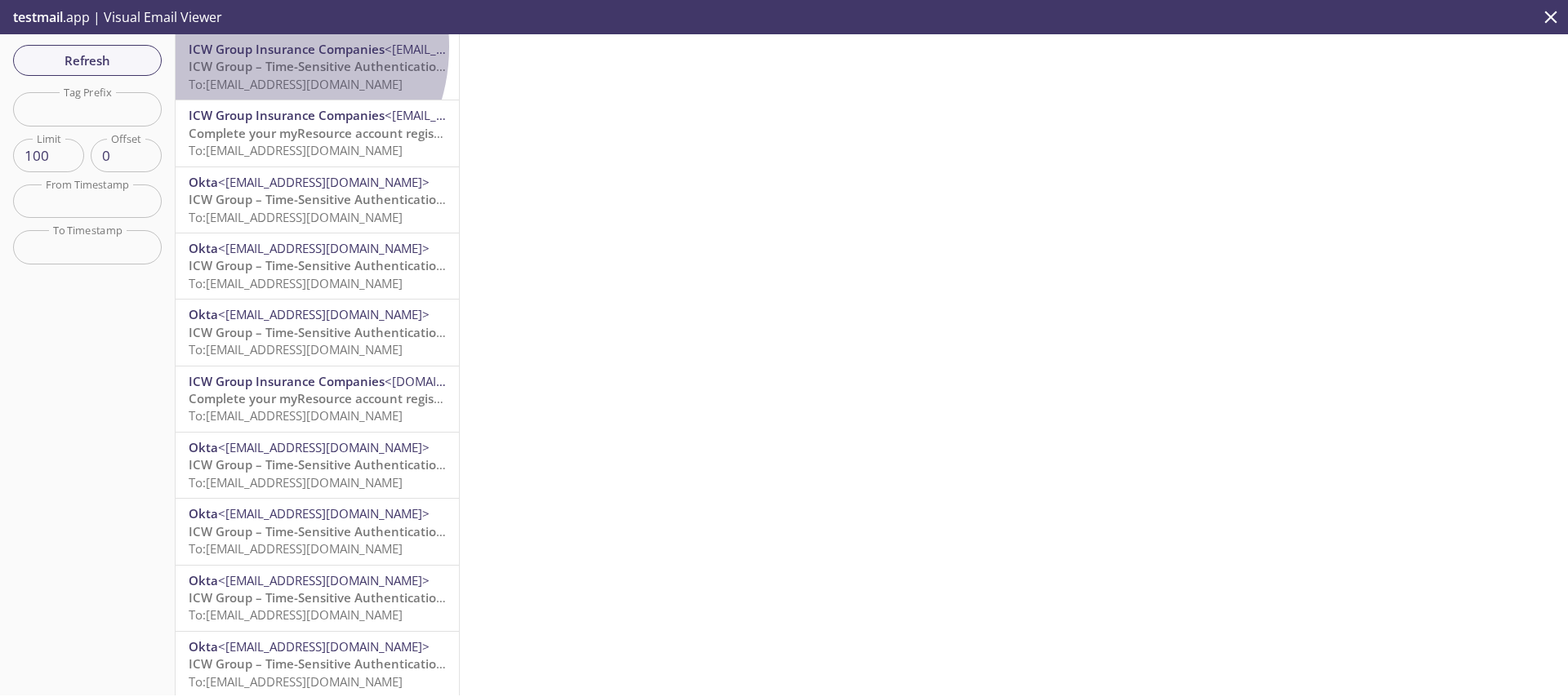
click at [258, 47] on span "ICW Group Insurance Companies" at bounding box center [287, 49] width 196 height 16
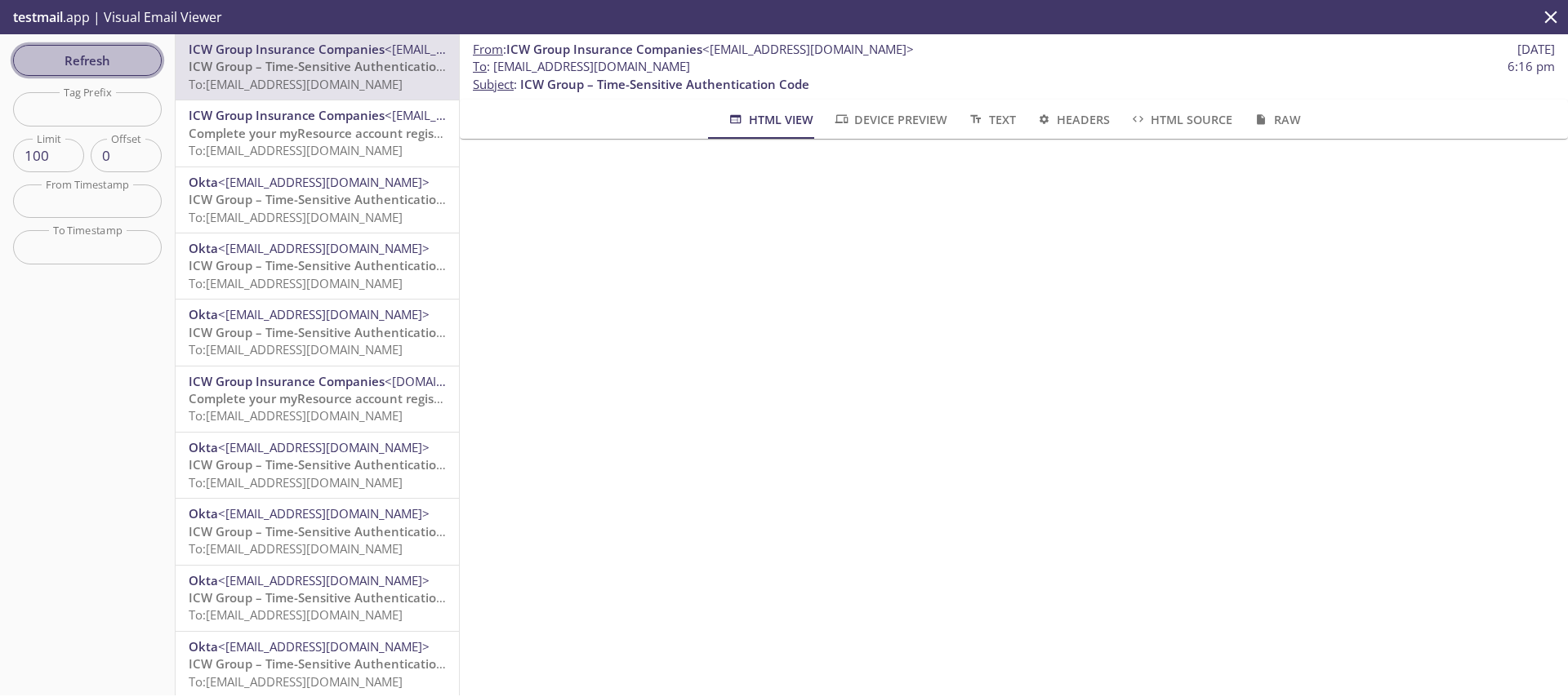
click at [106, 52] on span "Refresh" at bounding box center [87, 61] width 123 height 22
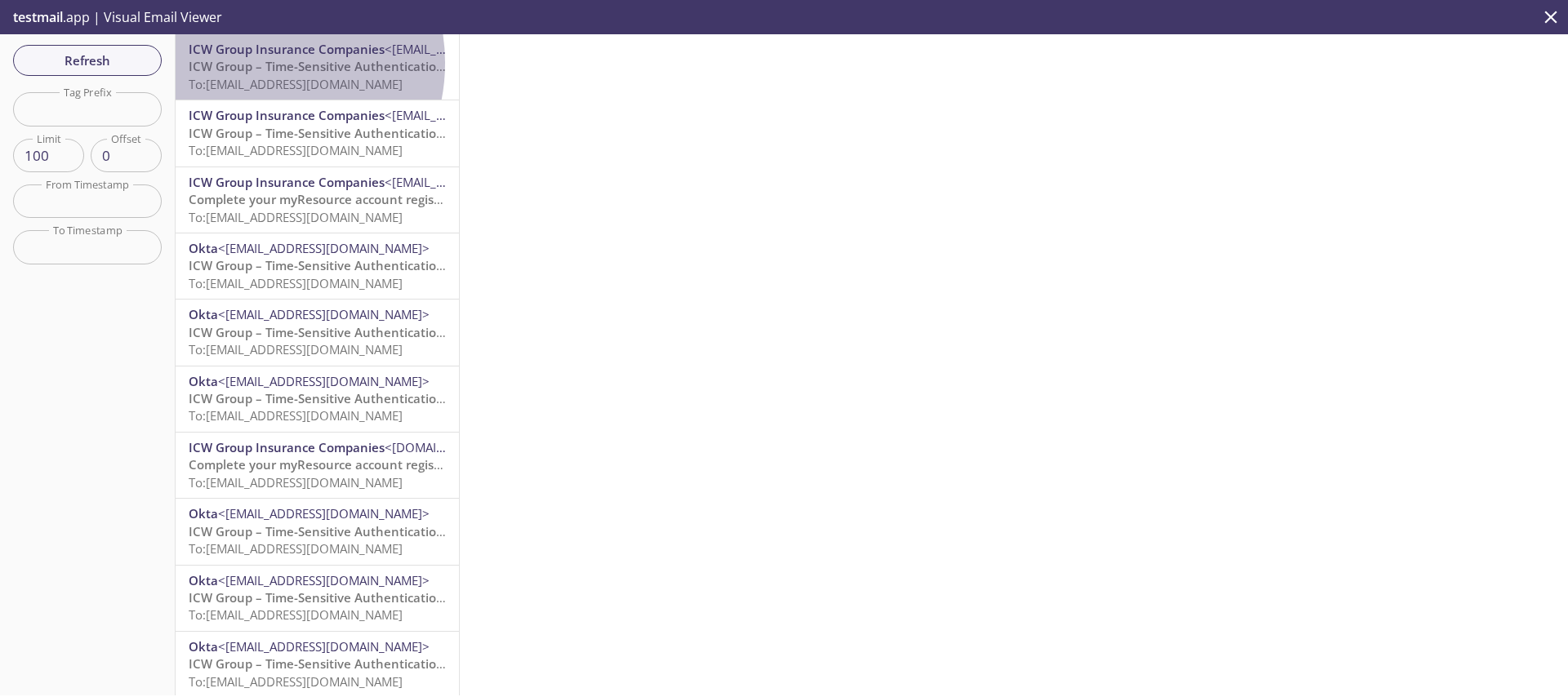
click at [254, 63] on span "ICW Group – Time-Sensitive Authentication Code" at bounding box center [333, 66] width 289 height 16
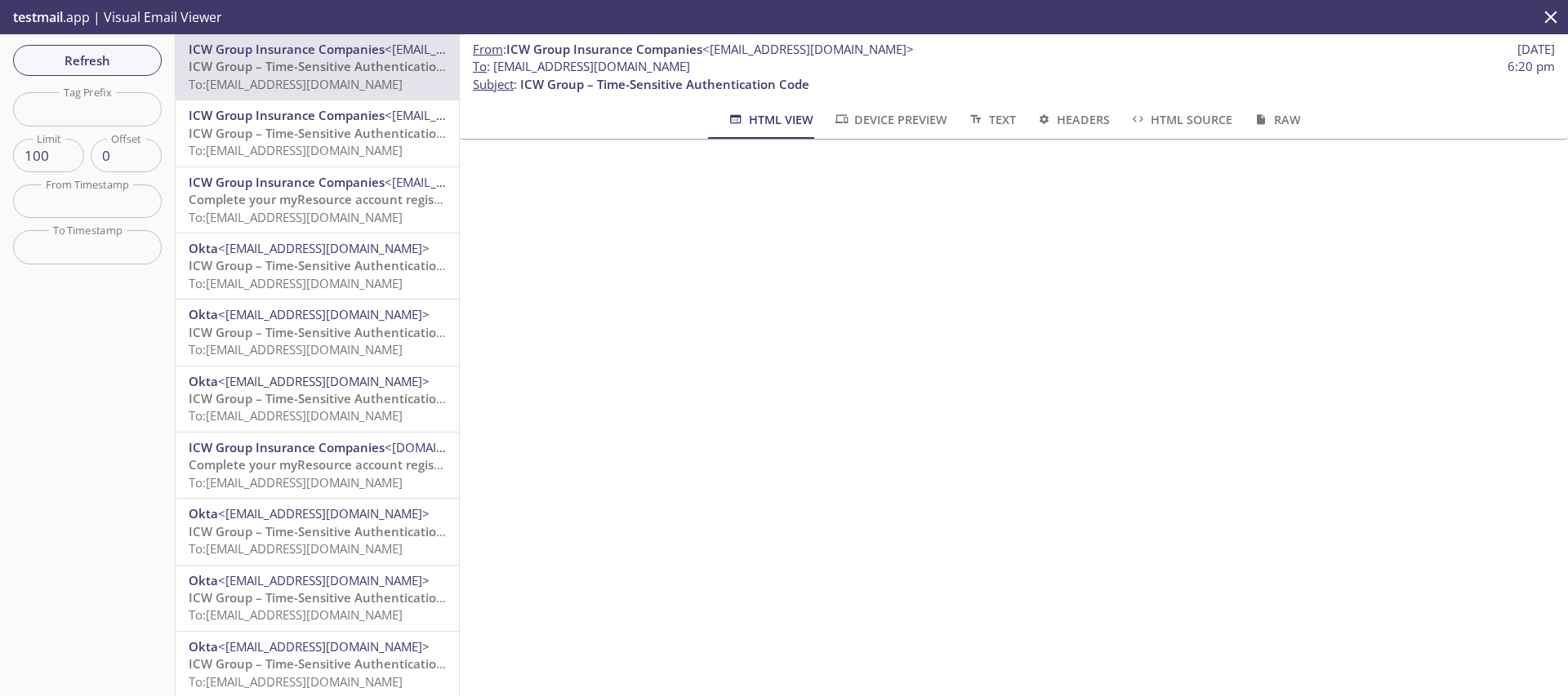
drag, startPoint x: 118, startPoint y: 73, endPoint x: 243, endPoint y: 64, distance: 125.3
click at [243, 64] on div "Refresh Filters Tag Prefix Tag Prefix Limit 100 Limit Offset 0 Offset From Time…" at bounding box center [784, 365] width 1568 height 661
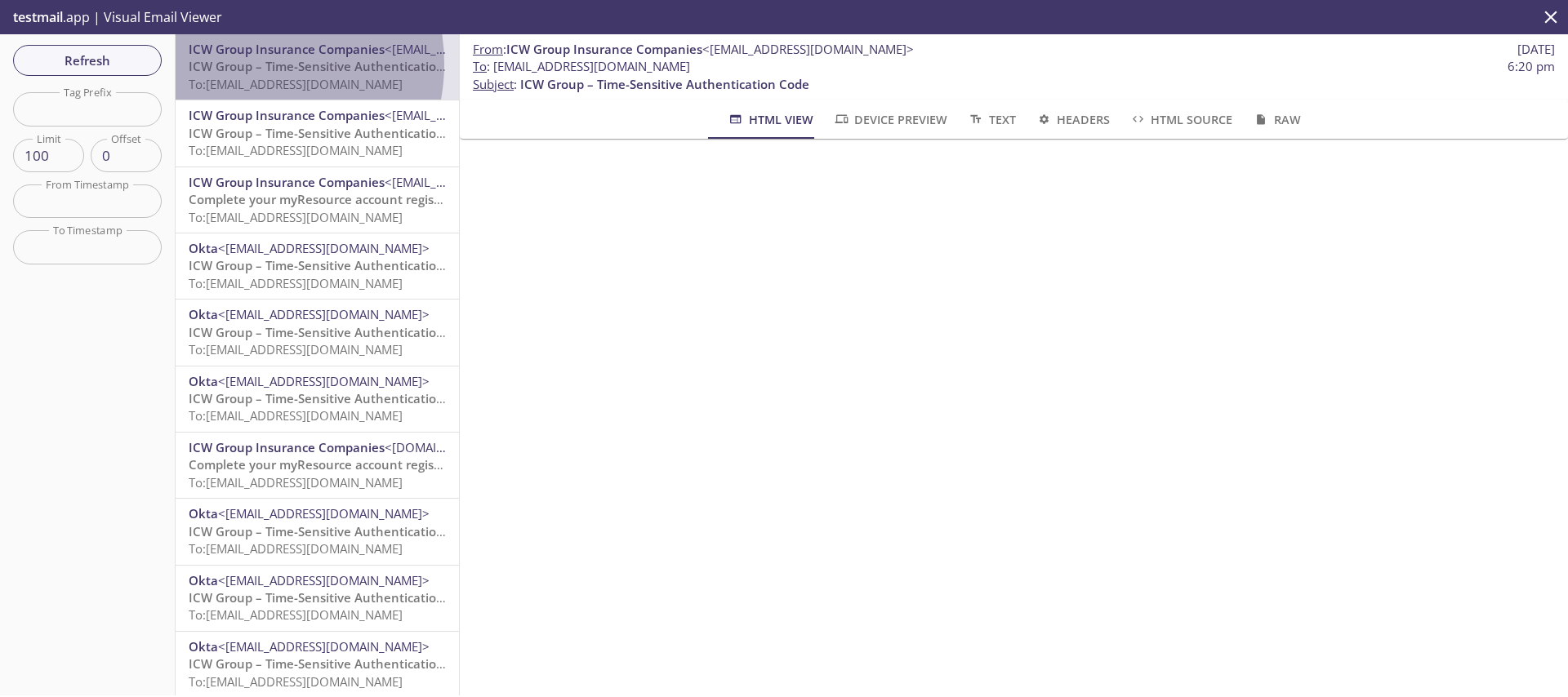
click at [243, 64] on span "ICW Group – Time-Sensitive Authentication Code" at bounding box center [333, 66] width 289 height 16
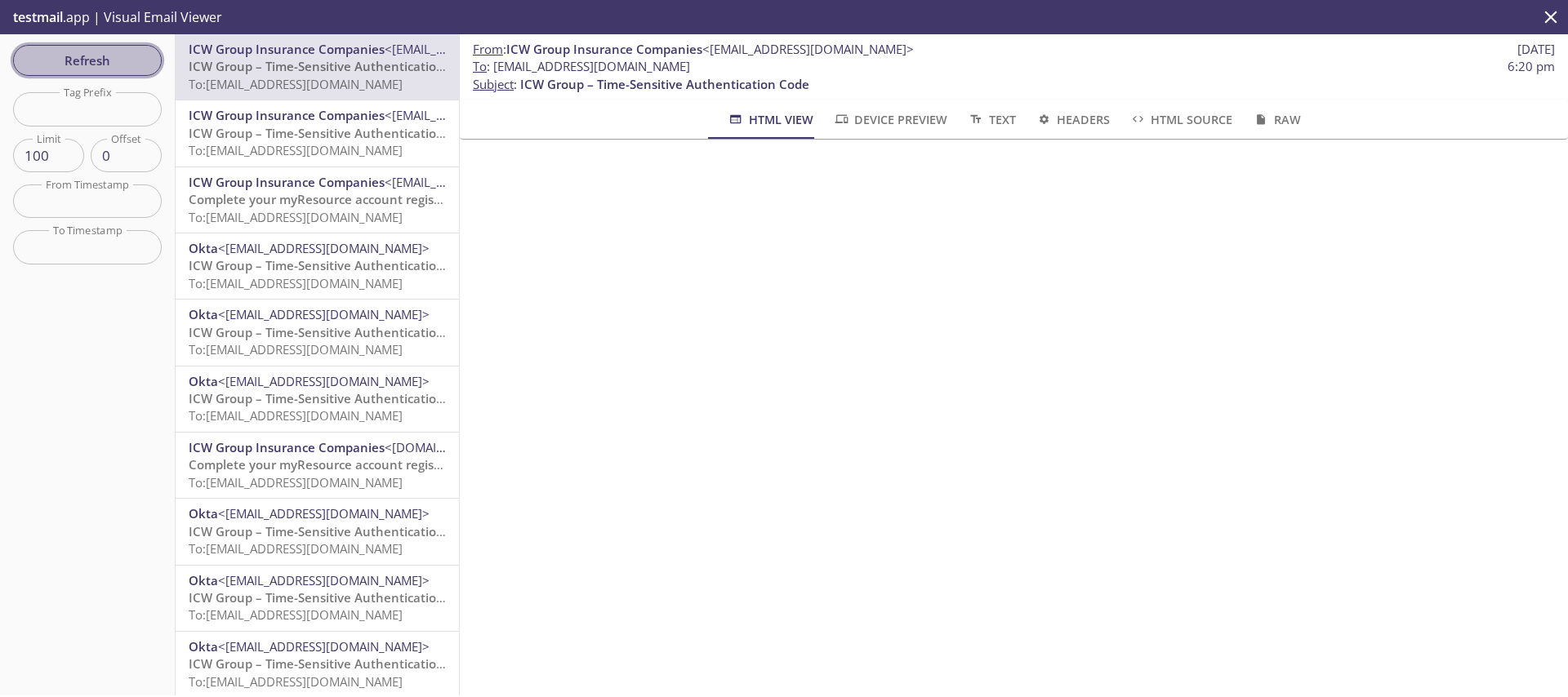
click at [99, 63] on span "Refresh" at bounding box center [87, 61] width 123 height 22
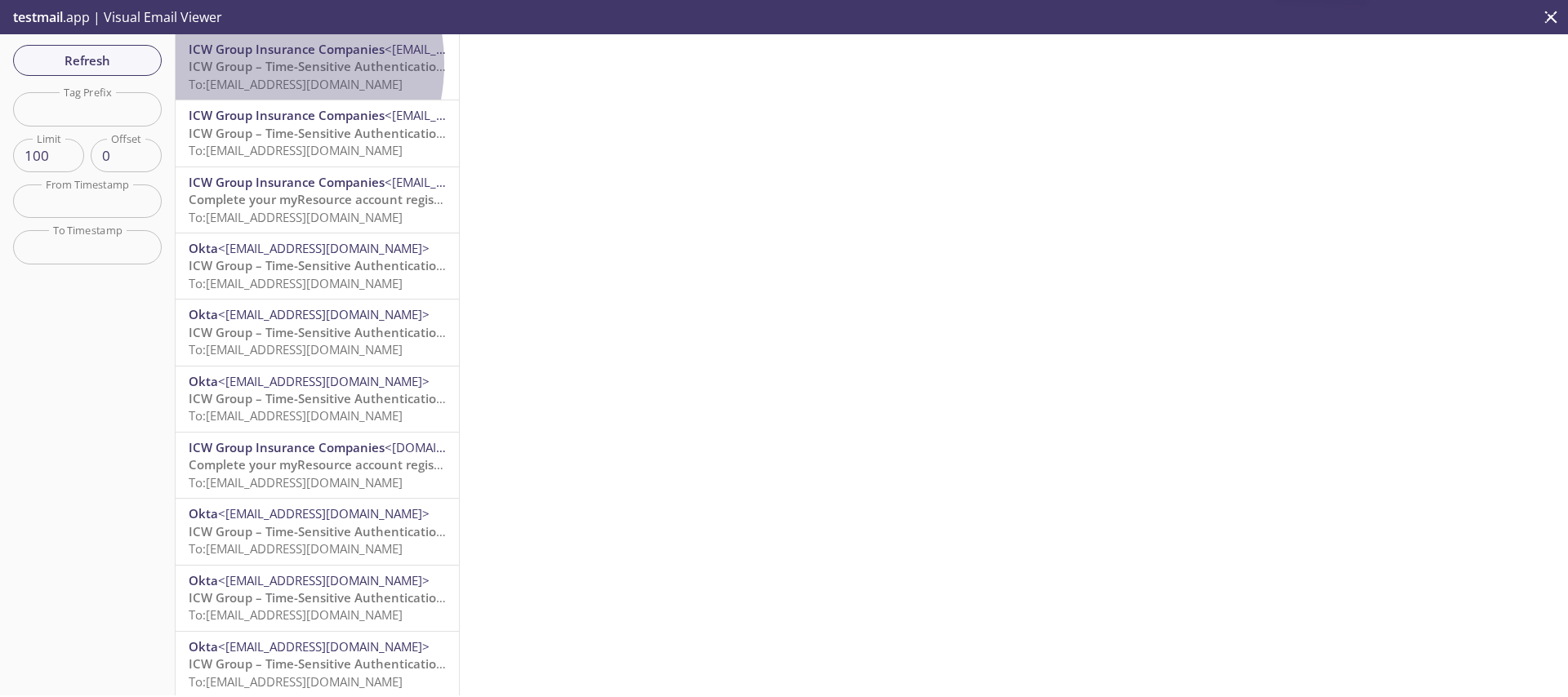
click at [243, 64] on span "ICW Group – Time-Sensitive Authentication Code" at bounding box center [333, 66] width 289 height 16
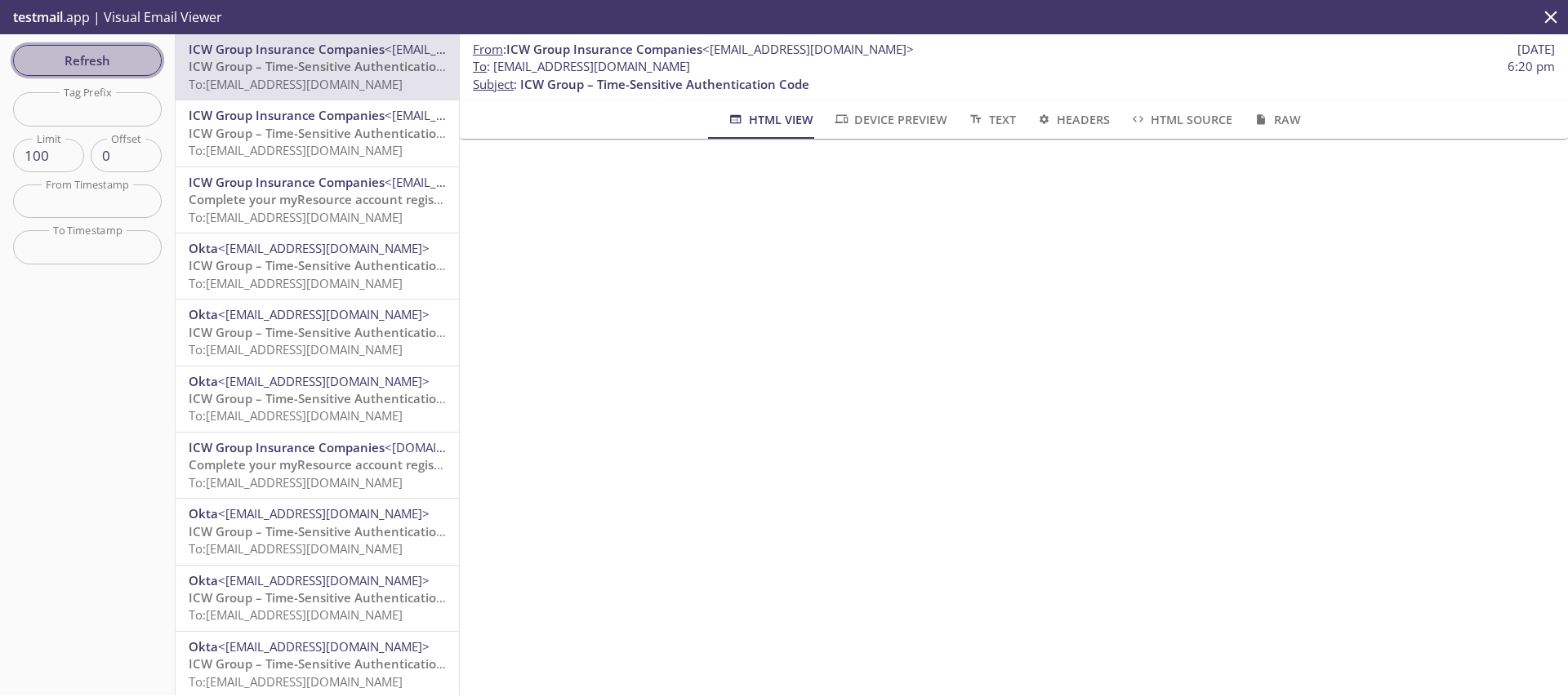
click at [85, 47] on button "Refresh" at bounding box center [88, 60] width 149 height 31
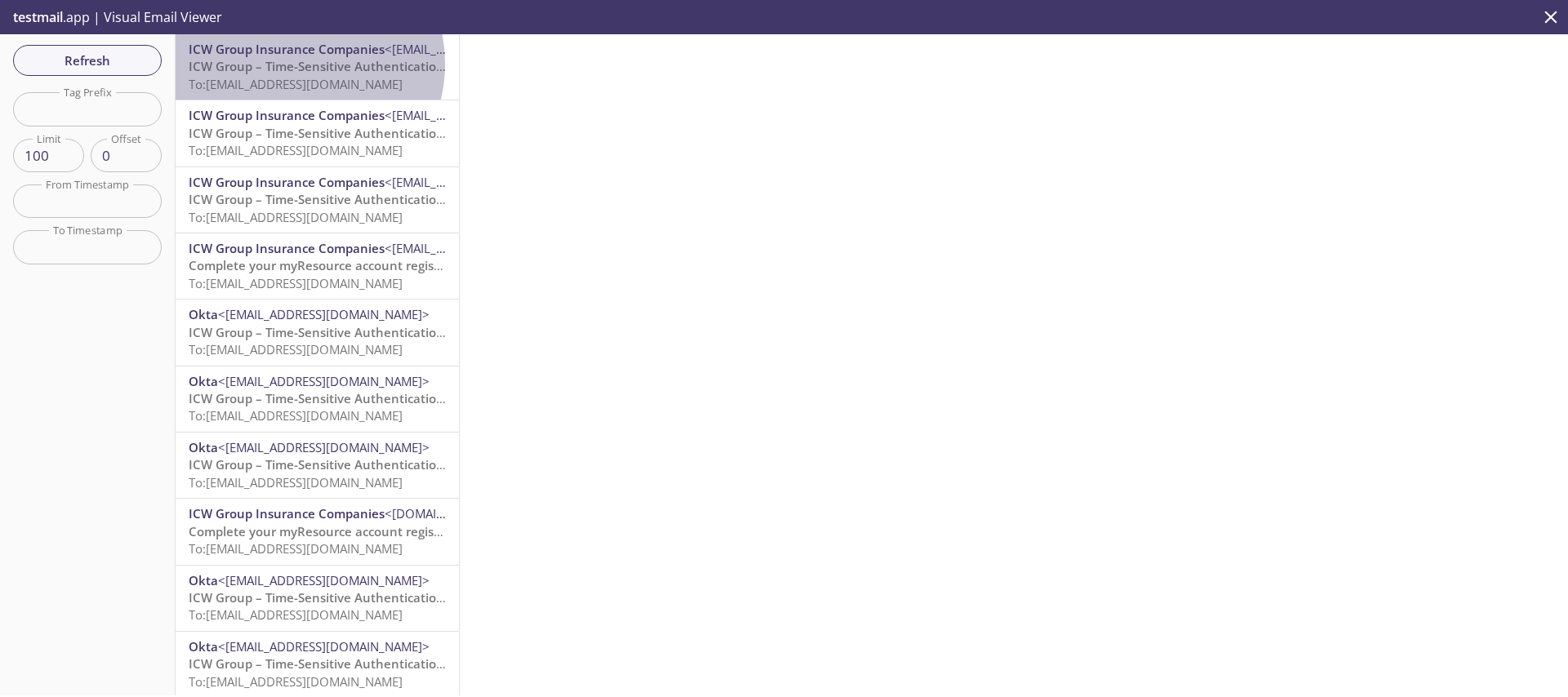
click at [290, 64] on span "ICW Group – Time-Sensitive Authentication Code" at bounding box center [333, 66] width 289 height 16
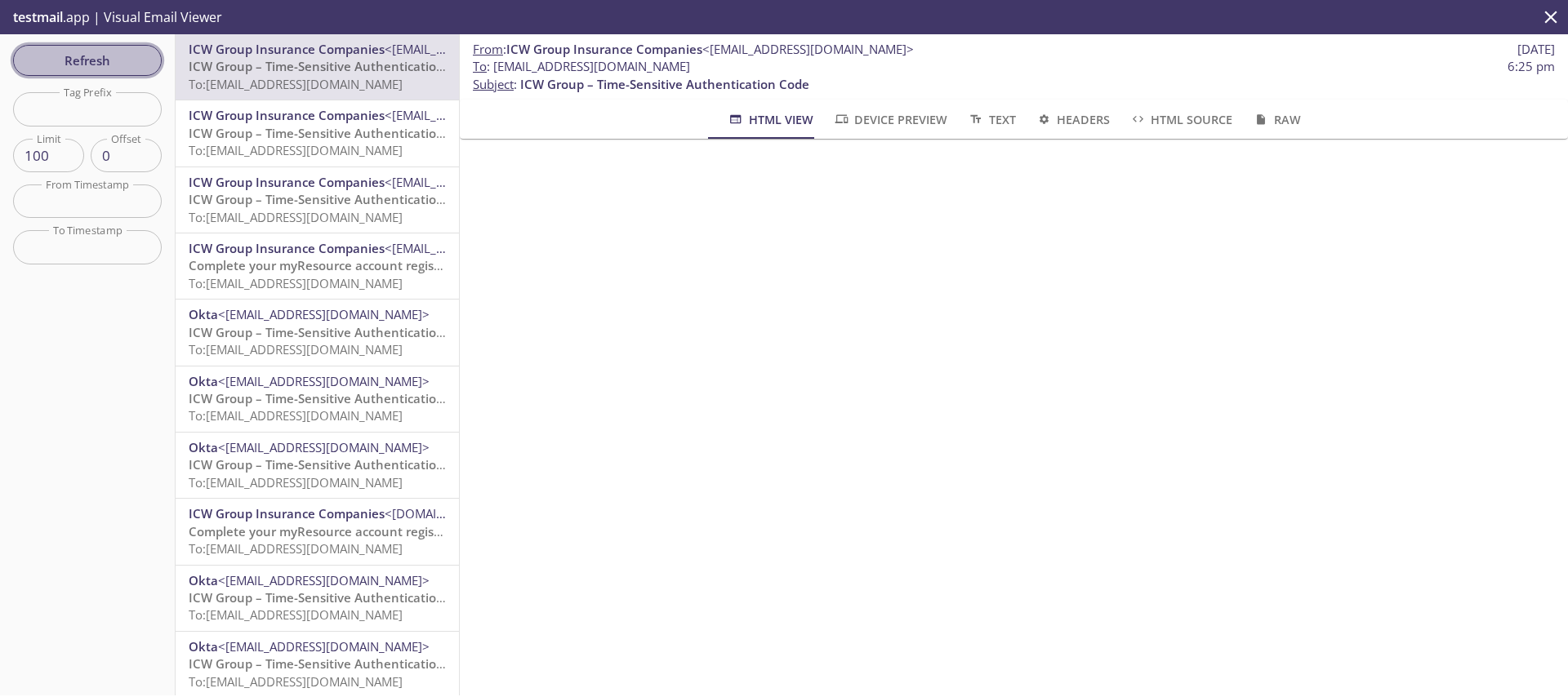
click at [55, 50] on div "Refresh Filters Tag Prefix Tag Prefix Limit 100 Limit Offset 0 Offset From Time…" at bounding box center [88, 365] width 176 height 661
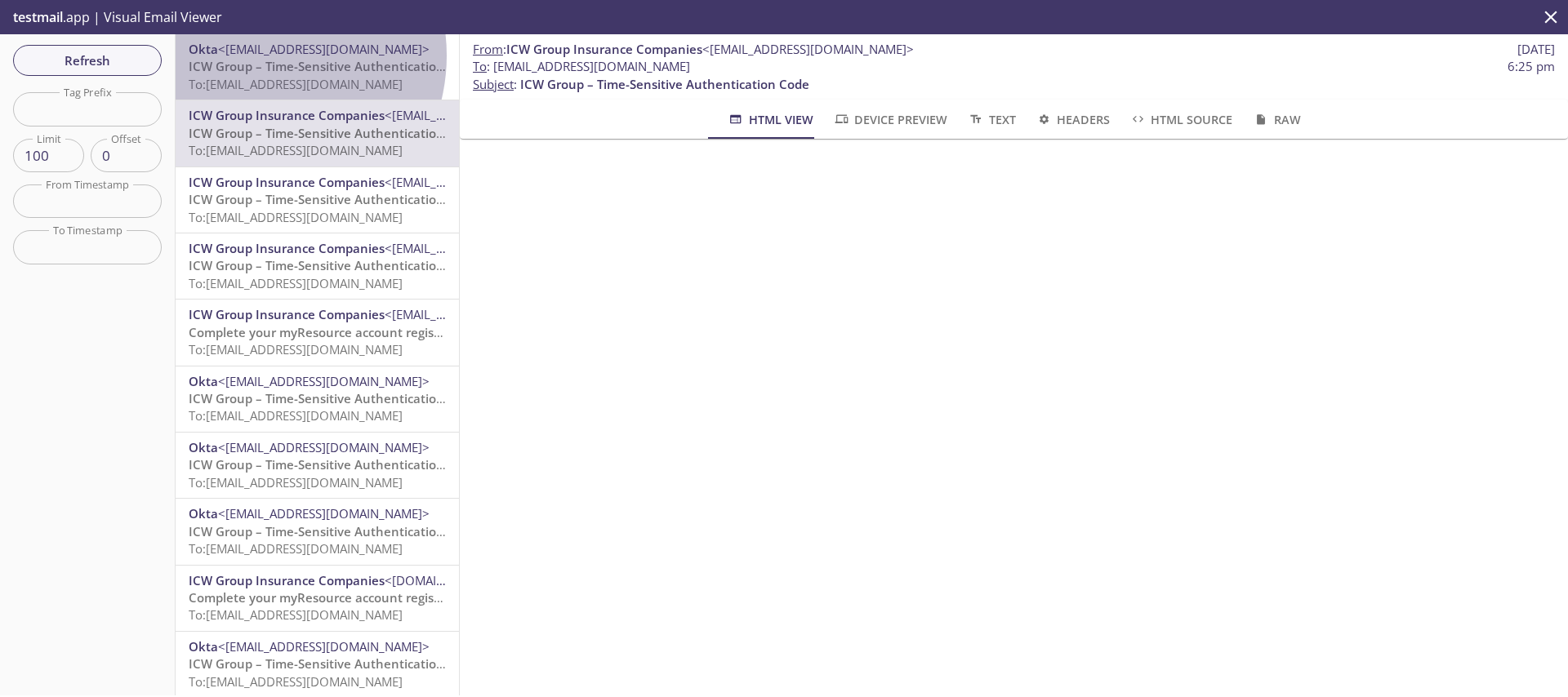
click at [258, 56] on span "<[EMAIL_ADDRESS][DOMAIN_NAME]>" at bounding box center [323, 49] width 211 height 16
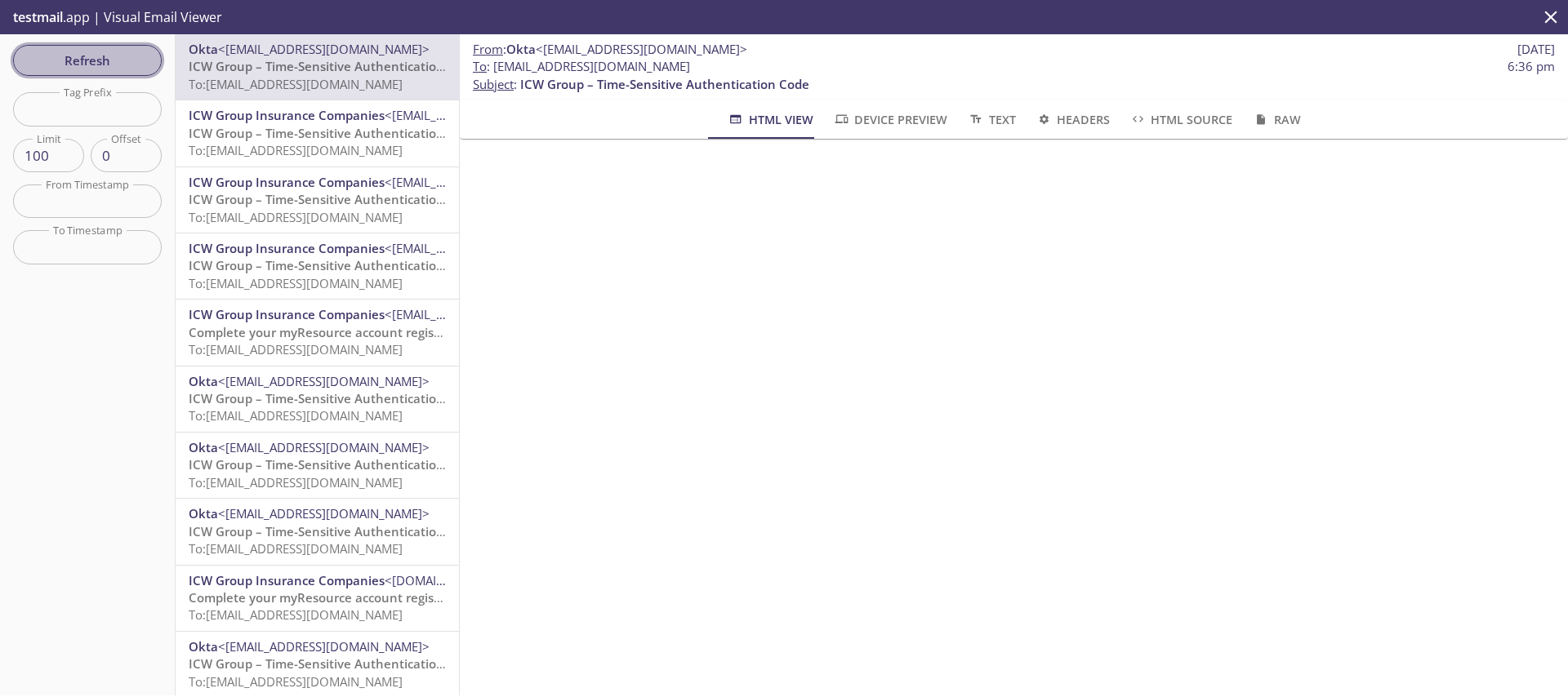
click at [99, 69] on span "Refresh" at bounding box center [87, 61] width 123 height 22
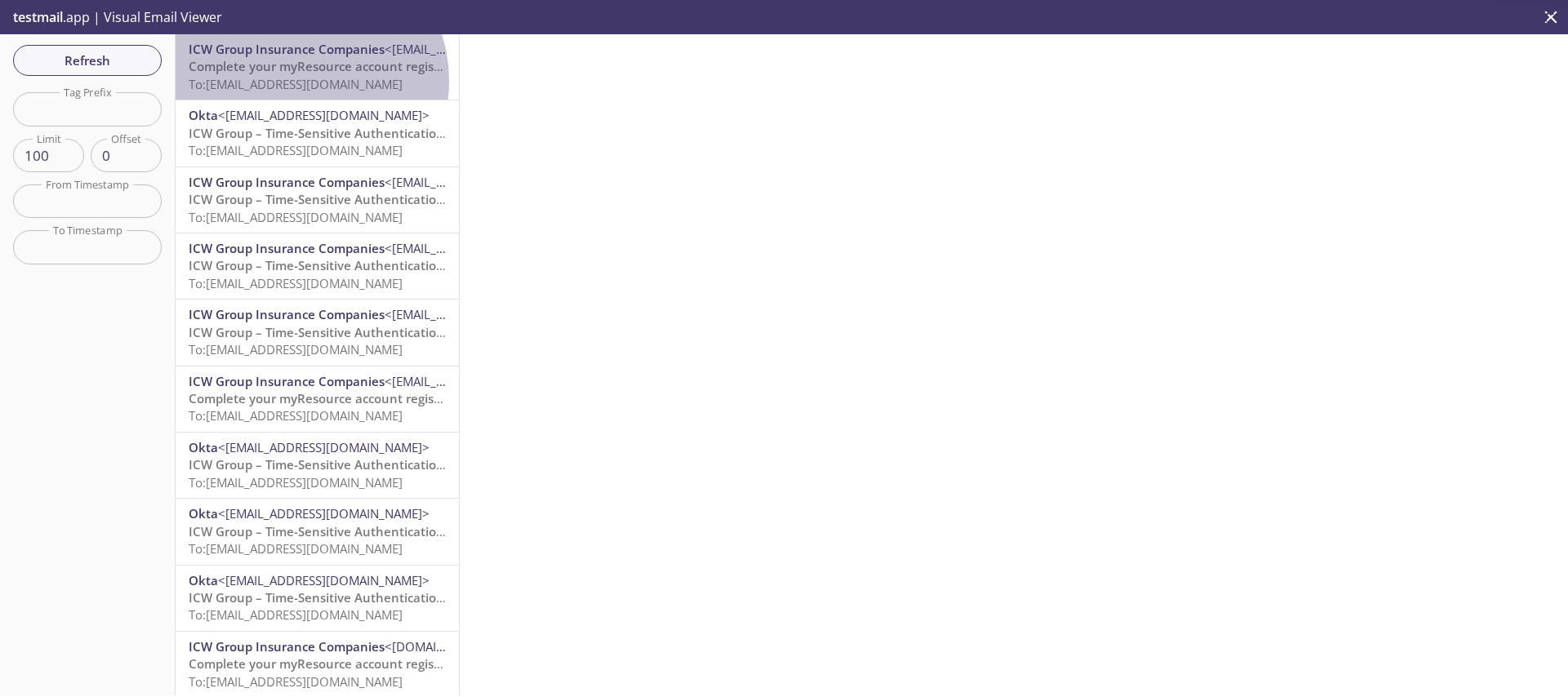
click at [301, 81] on span "To: [EMAIL_ADDRESS][DOMAIN_NAME]" at bounding box center [296, 84] width 214 height 16
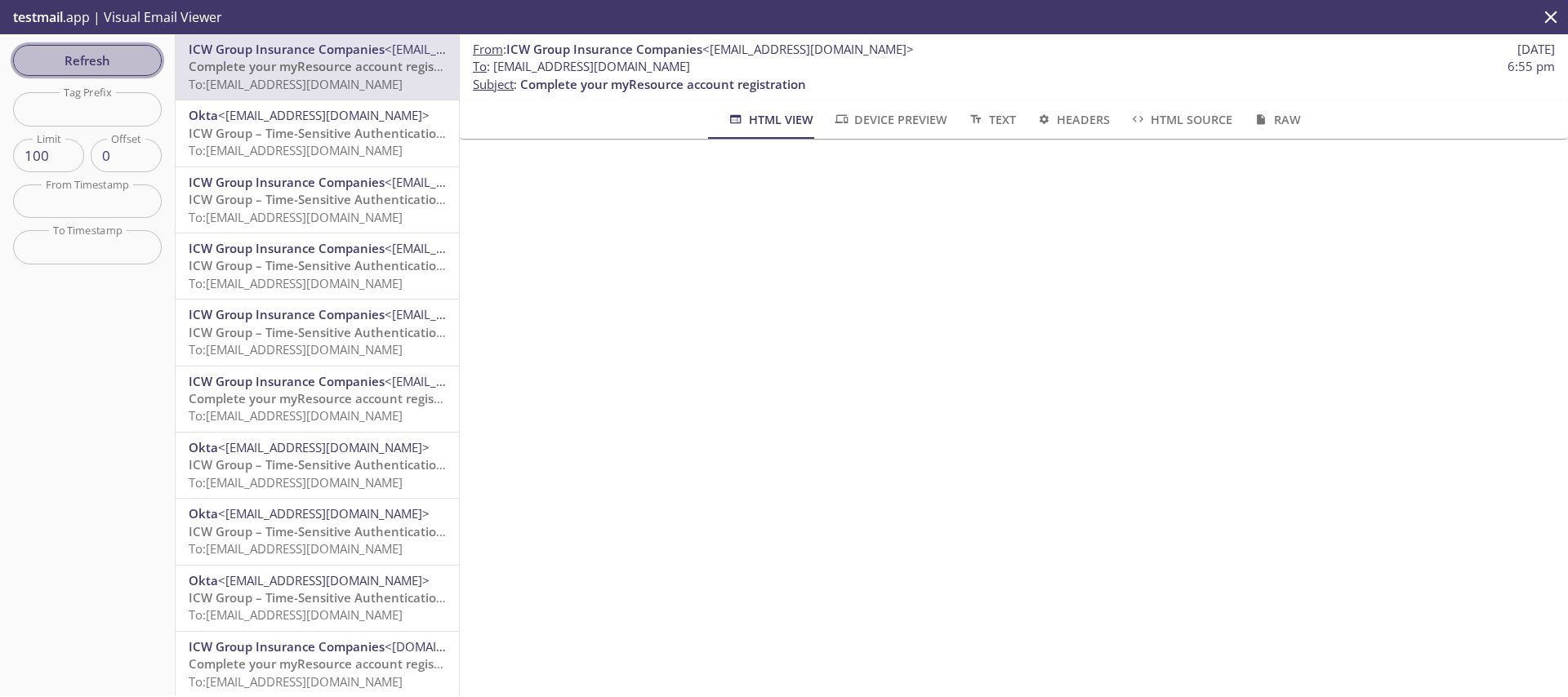
click at [105, 69] on span "Refresh" at bounding box center [87, 61] width 123 height 22
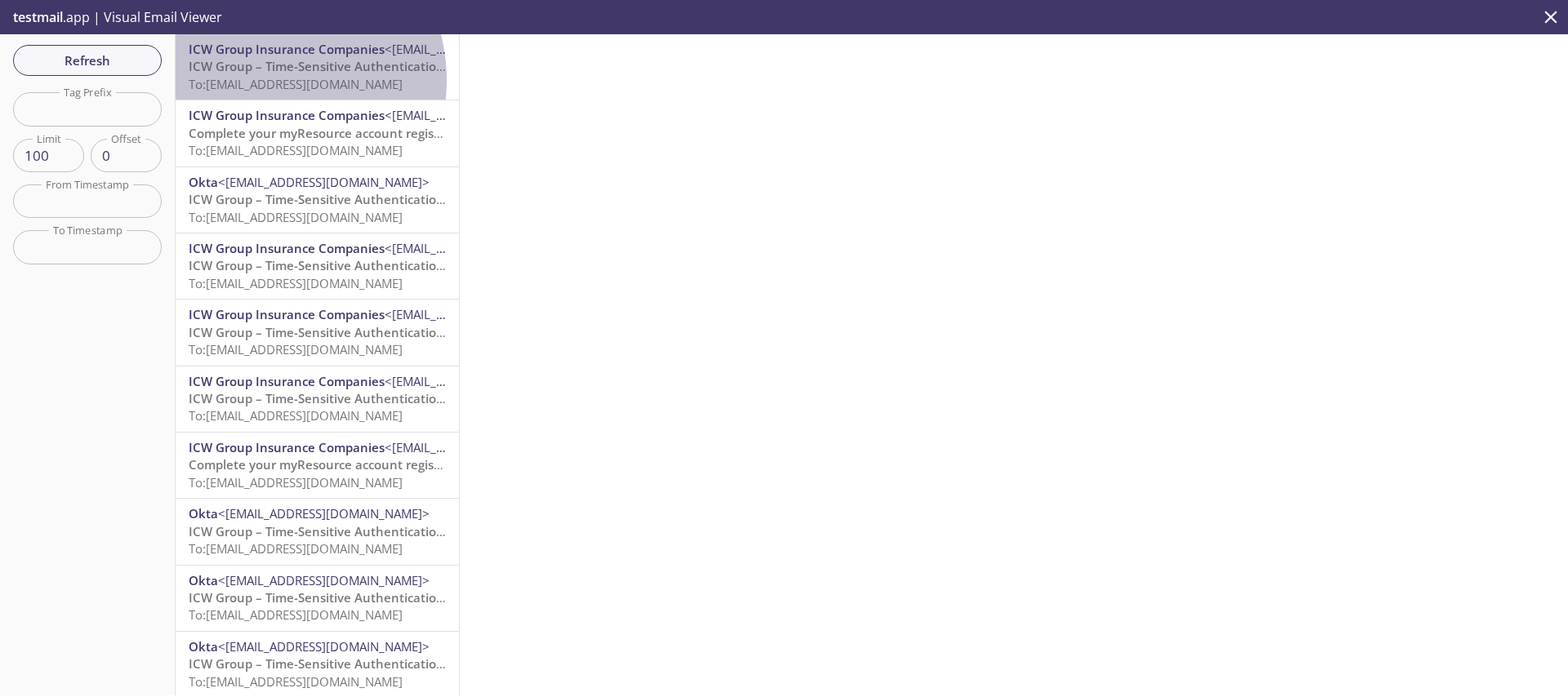
click at [265, 80] on span "To: [EMAIL_ADDRESS][DOMAIN_NAME]" at bounding box center [296, 84] width 214 height 16
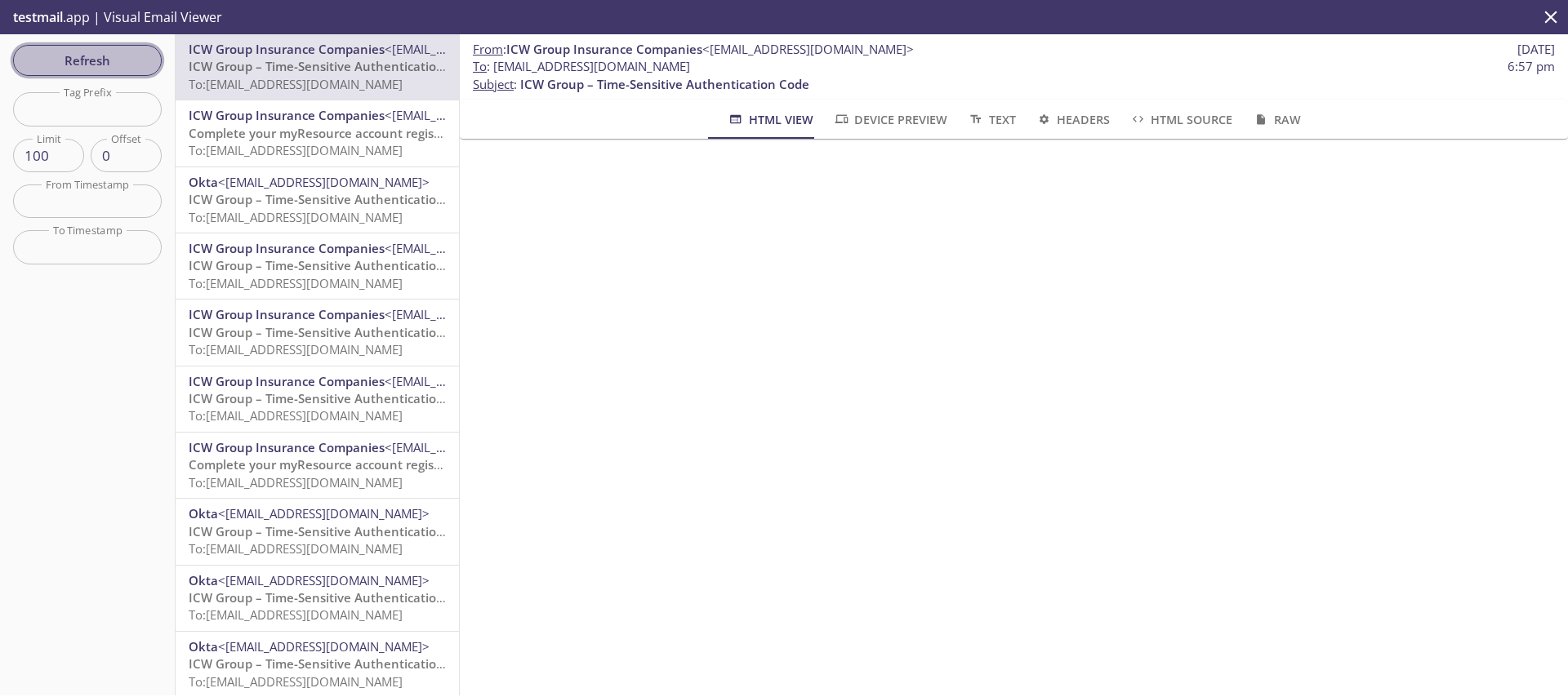
click at [99, 63] on span "Refresh" at bounding box center [87, 61] width 123 height 22
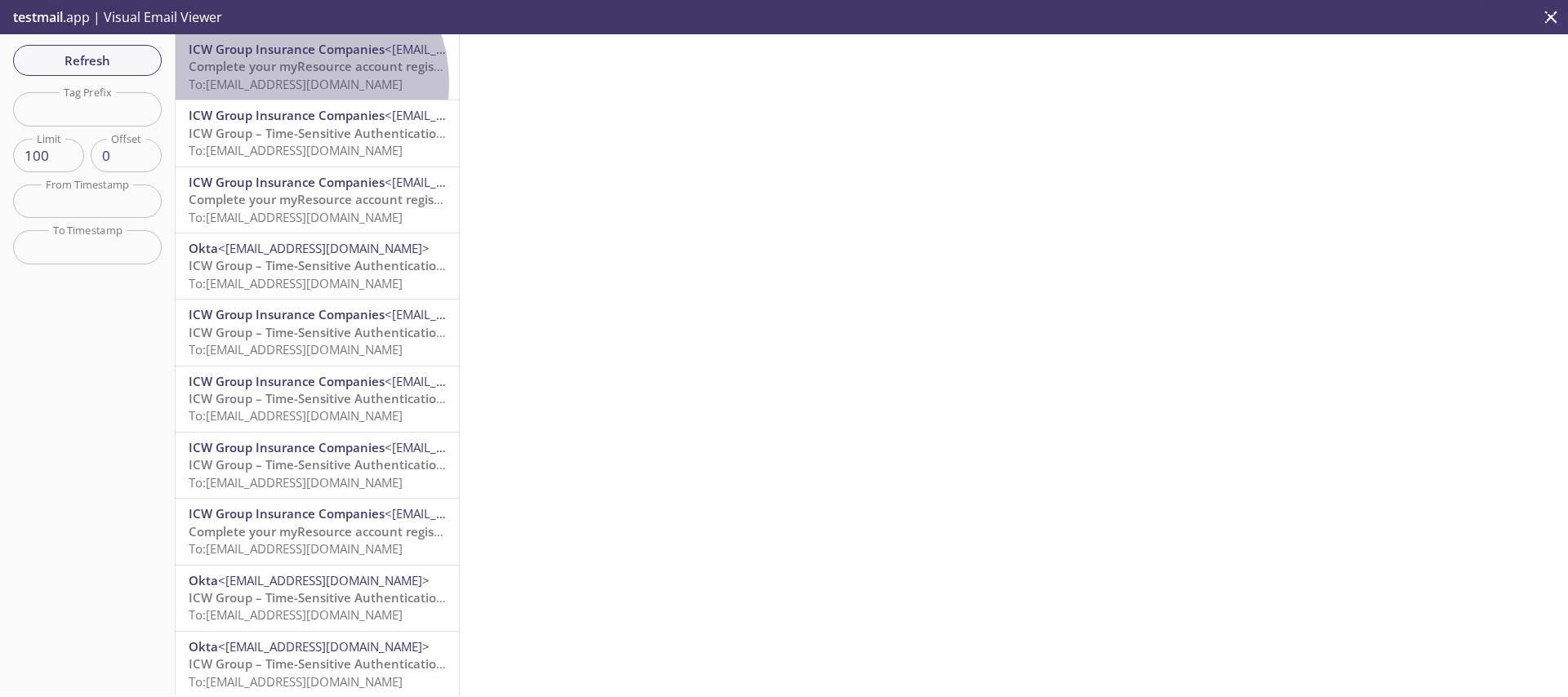
click at [299, 82] on span "To: [EMAIL_ADDRESS][DOMAIN_NAME]" at bounding box center [296, 84] width 214 height 16
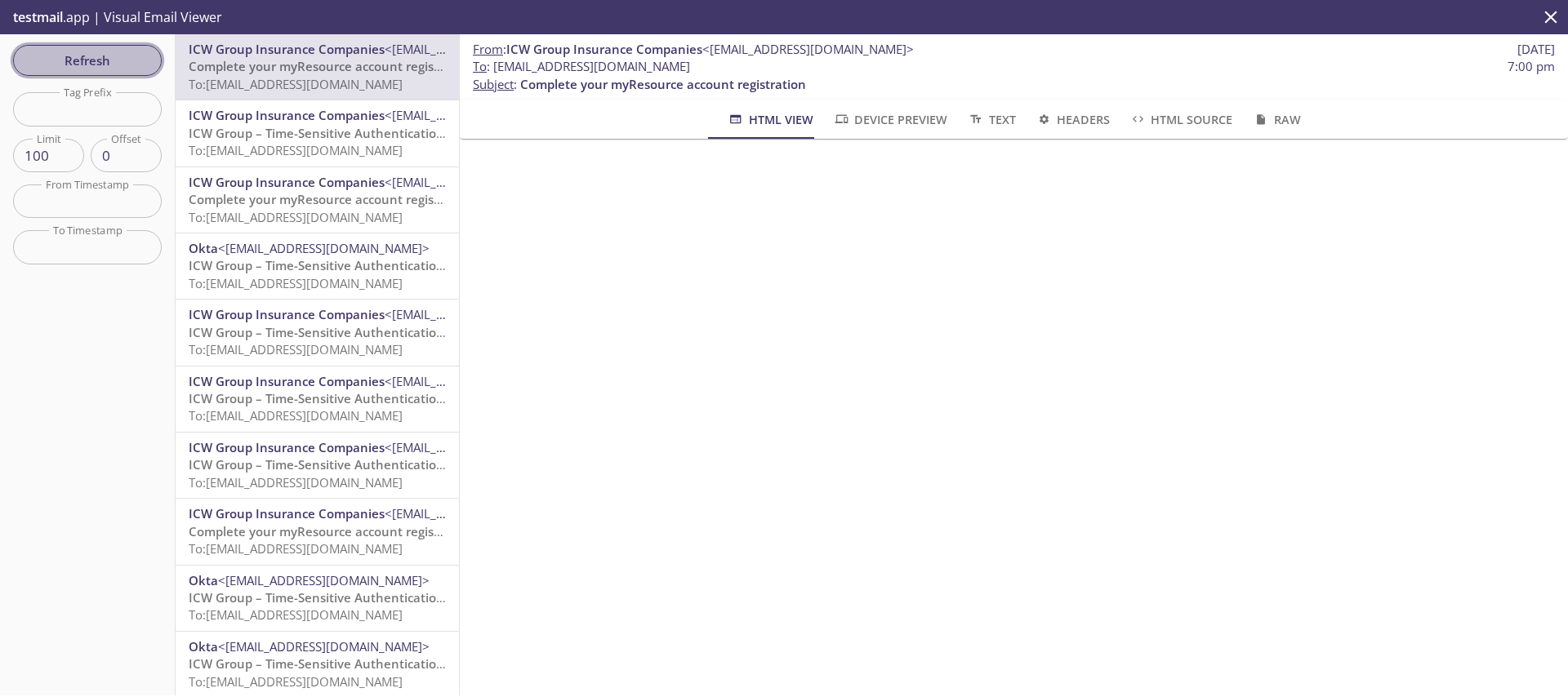
click at [60, 60] on span "Refresh" at bounding box center [87, 61] width 123 height 22
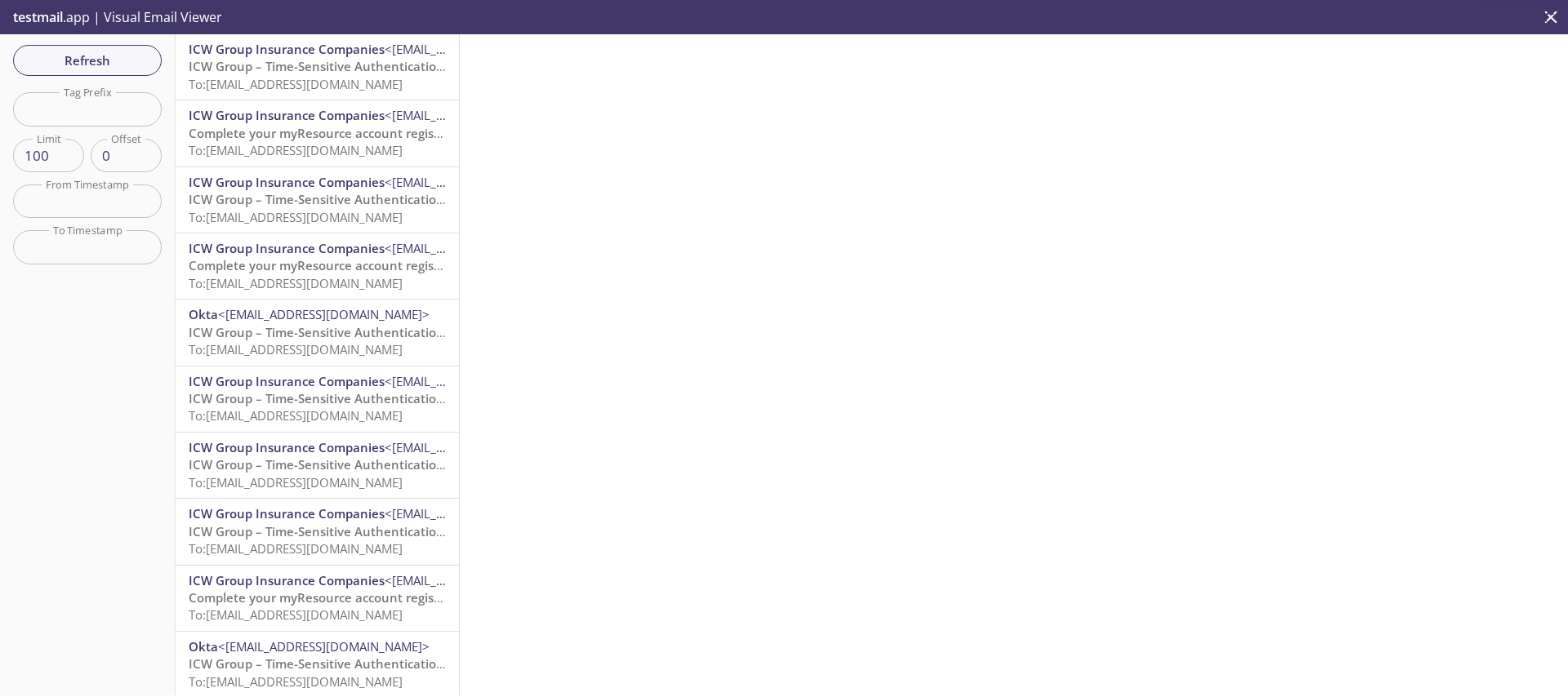
click at [222, 69] on span "ICW Group – Time-Sensitive Authentication Code" at bounding box center [333, 66] width 289 height 16
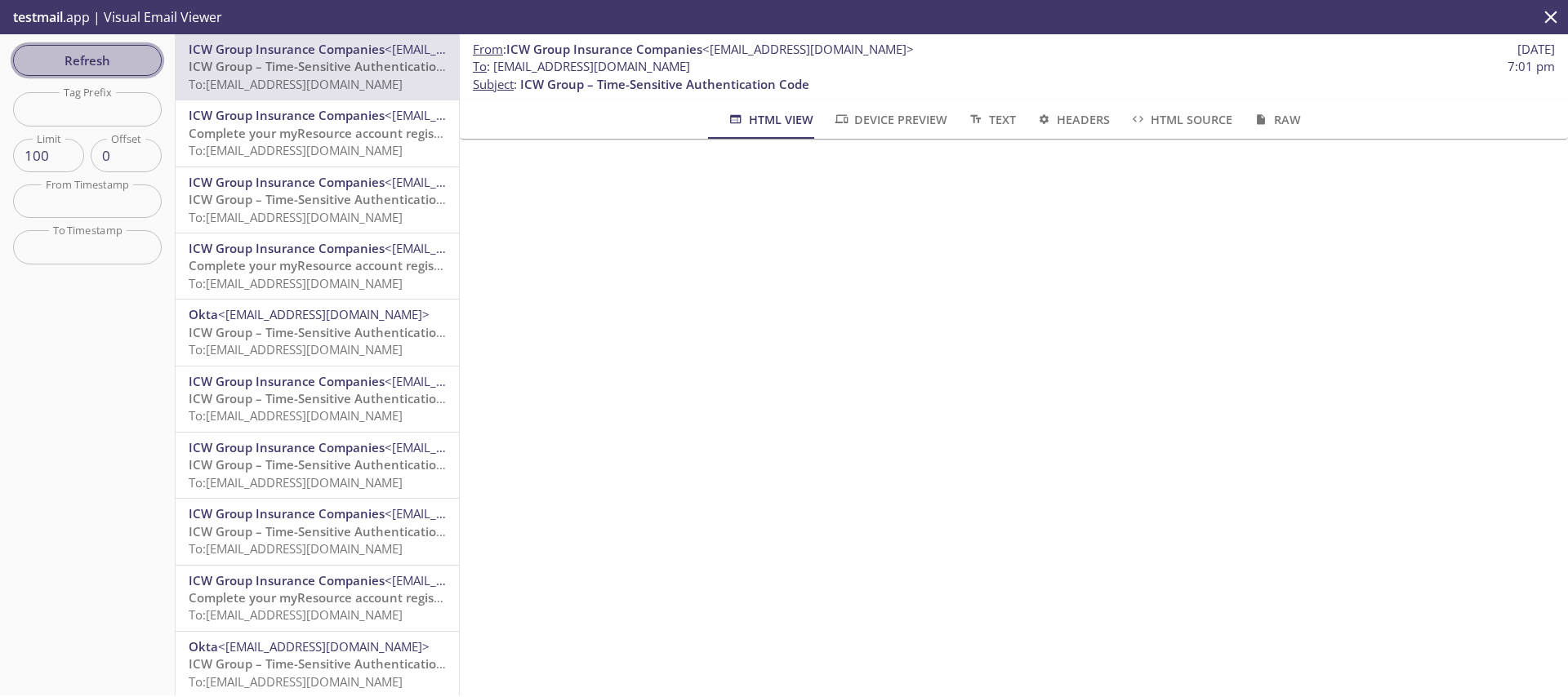
click at [118, 64] on span "Refresh" at bounding box center [87, 61] width 123 height 22
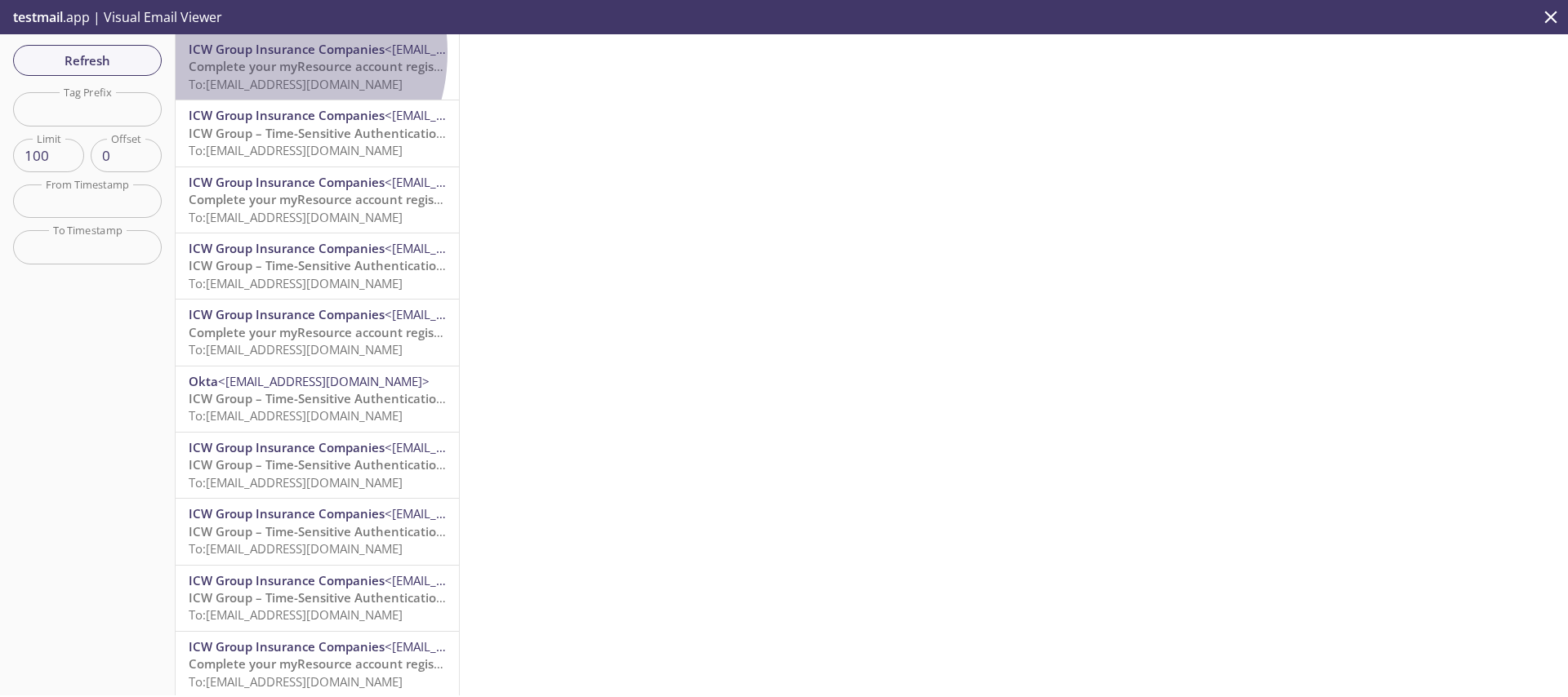
click at [262, 52] on span "ICW Group Insurance Companies" at bounding box center [287, 49] width 196 height 16
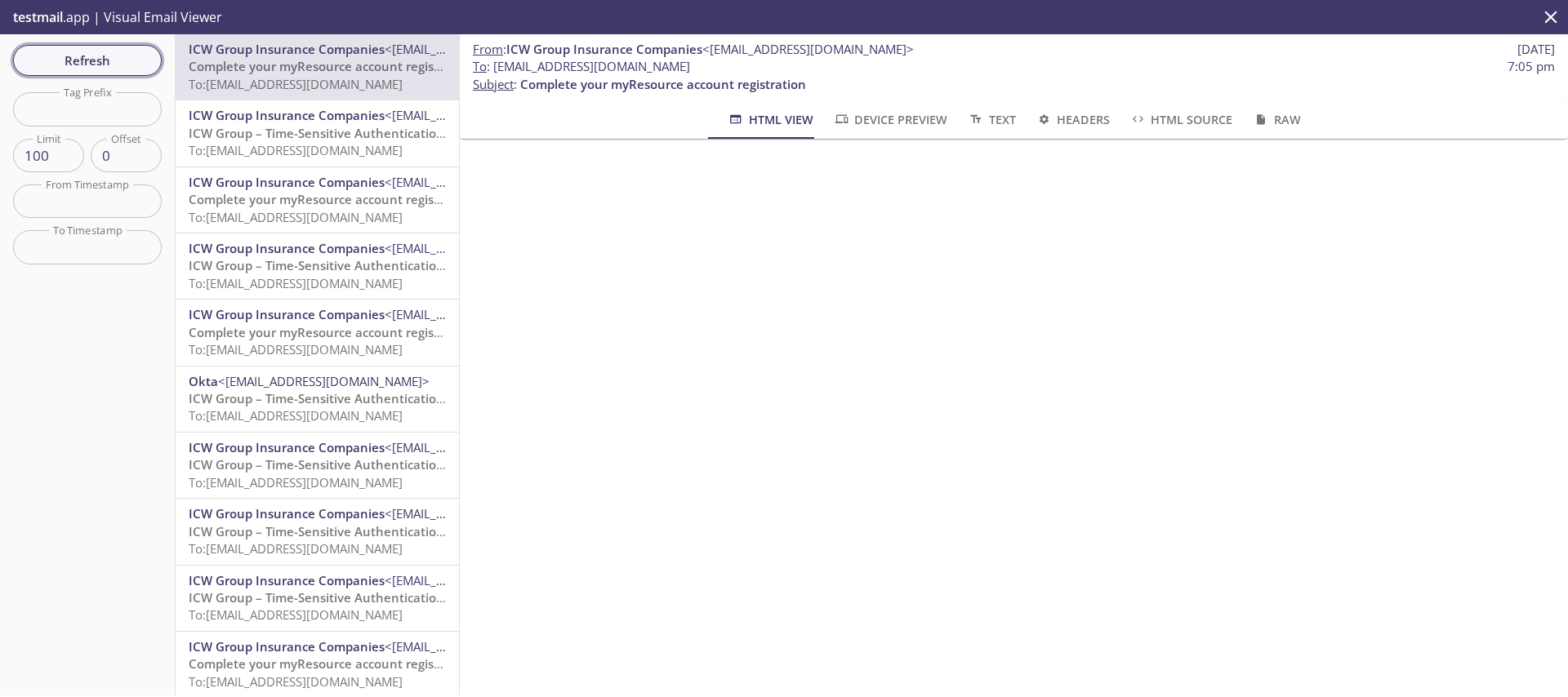
click at [50, 69] on span "Refresh" at bounding box center [87, 61] width 123 height 22
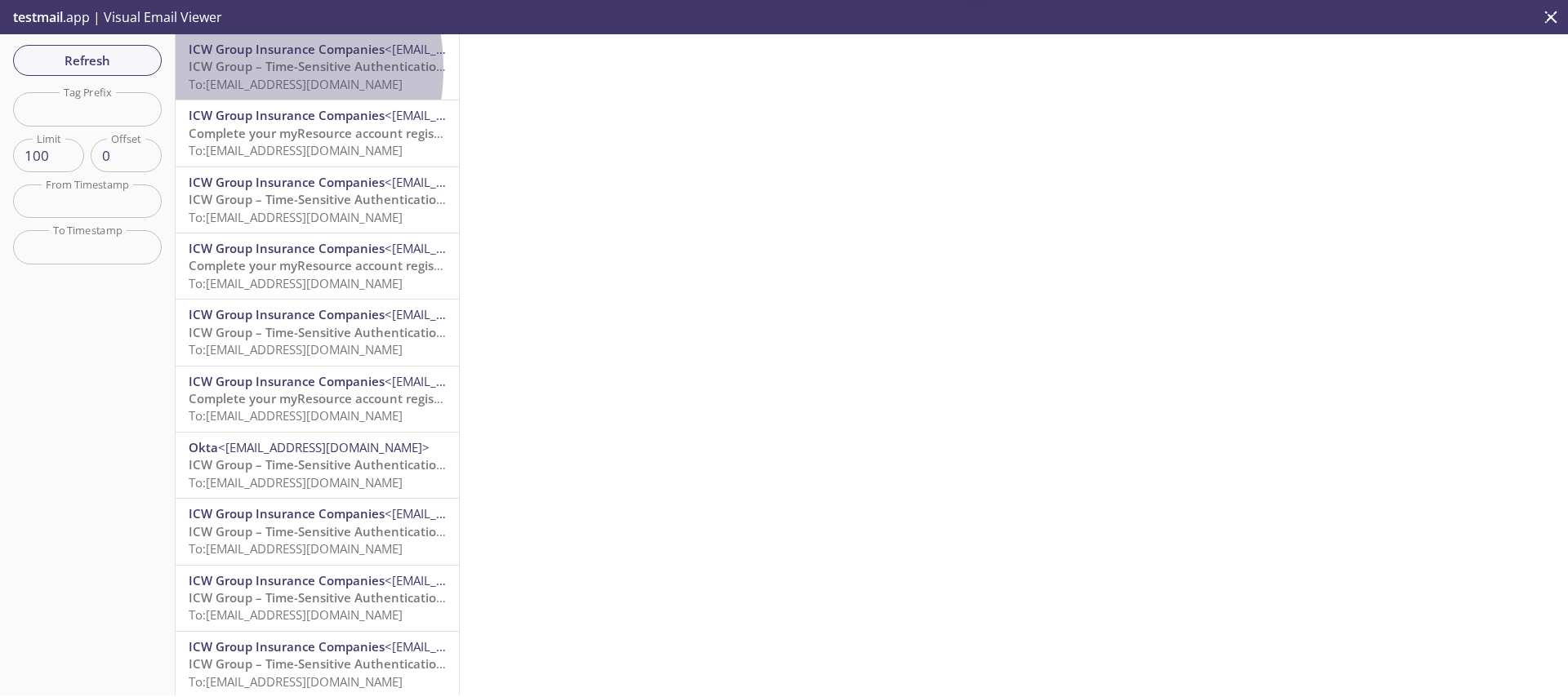
click at [217, 69] on span "ICW Group – Time-Sensitive Authentication Code" at bounding box center [333, 66] width 289 height 16
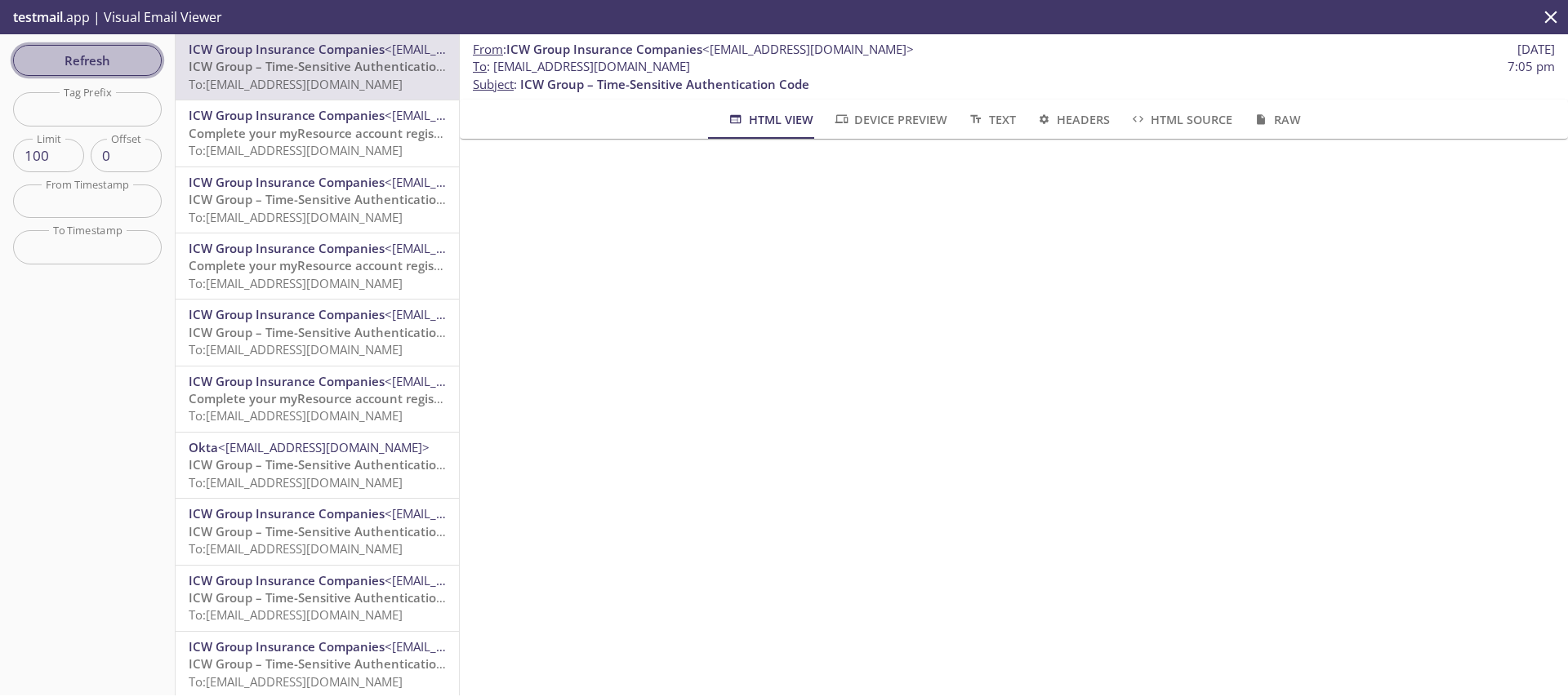
click at [79, 64] on span "Refresh" at bounding box center [87, 61] width 123 height 22
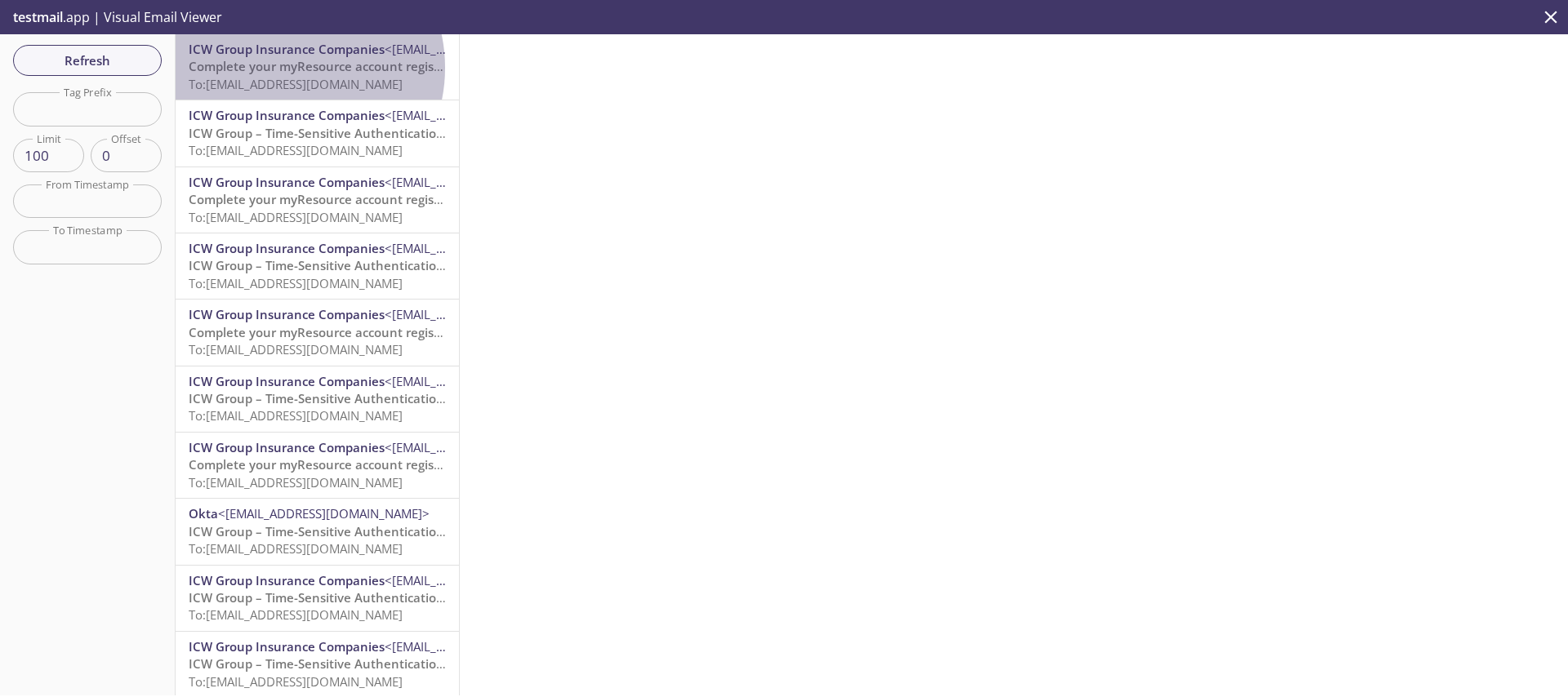
click at [287, 68] on span "Complete your myResource account registration" at bounding box center [332, 66] width 286 height 16
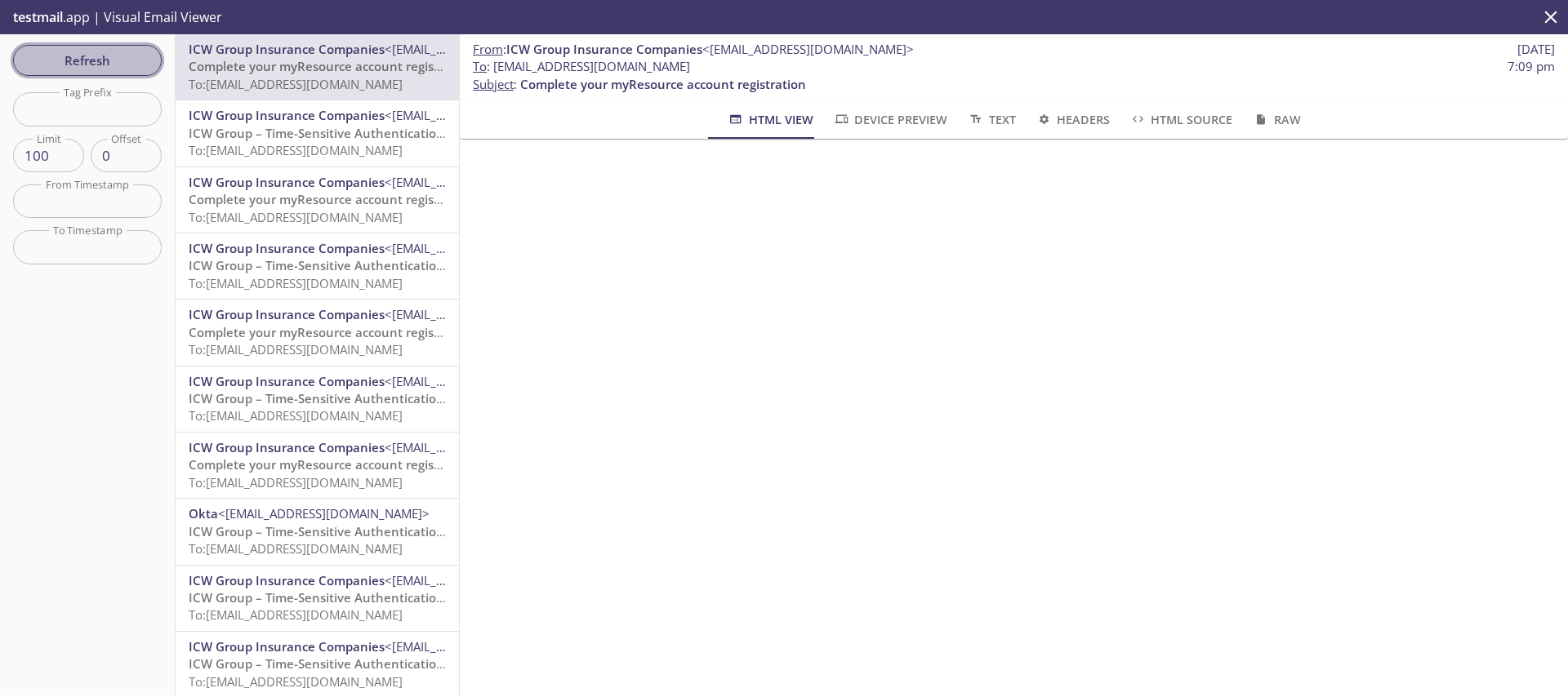
click at [77, 67] on span "Refresh" at bounding box center [87, 61] width 123 height 22
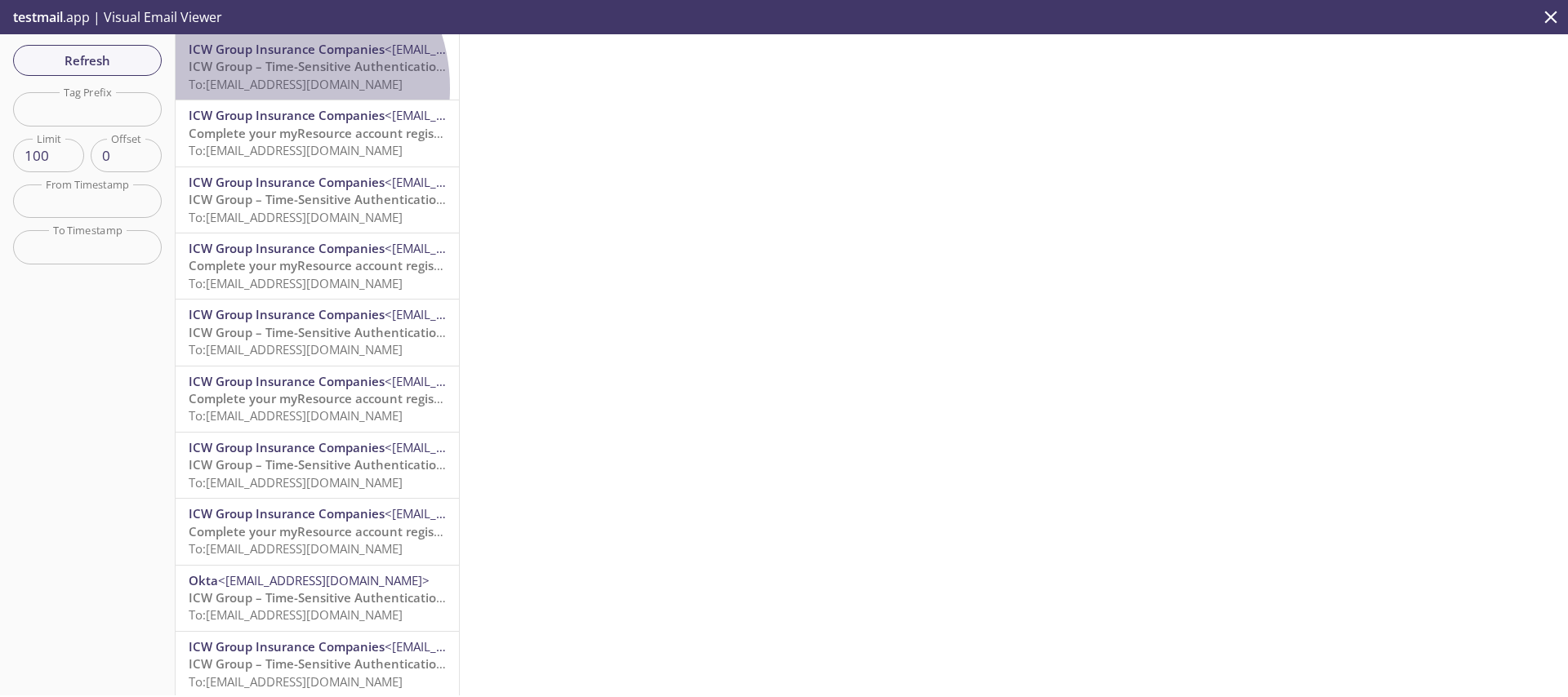
click at [271, 88] on span "To: [EMAIL_ADDRESS][DOMAIN_NAME]" at bounding box center [296, 84] width 214 height 16
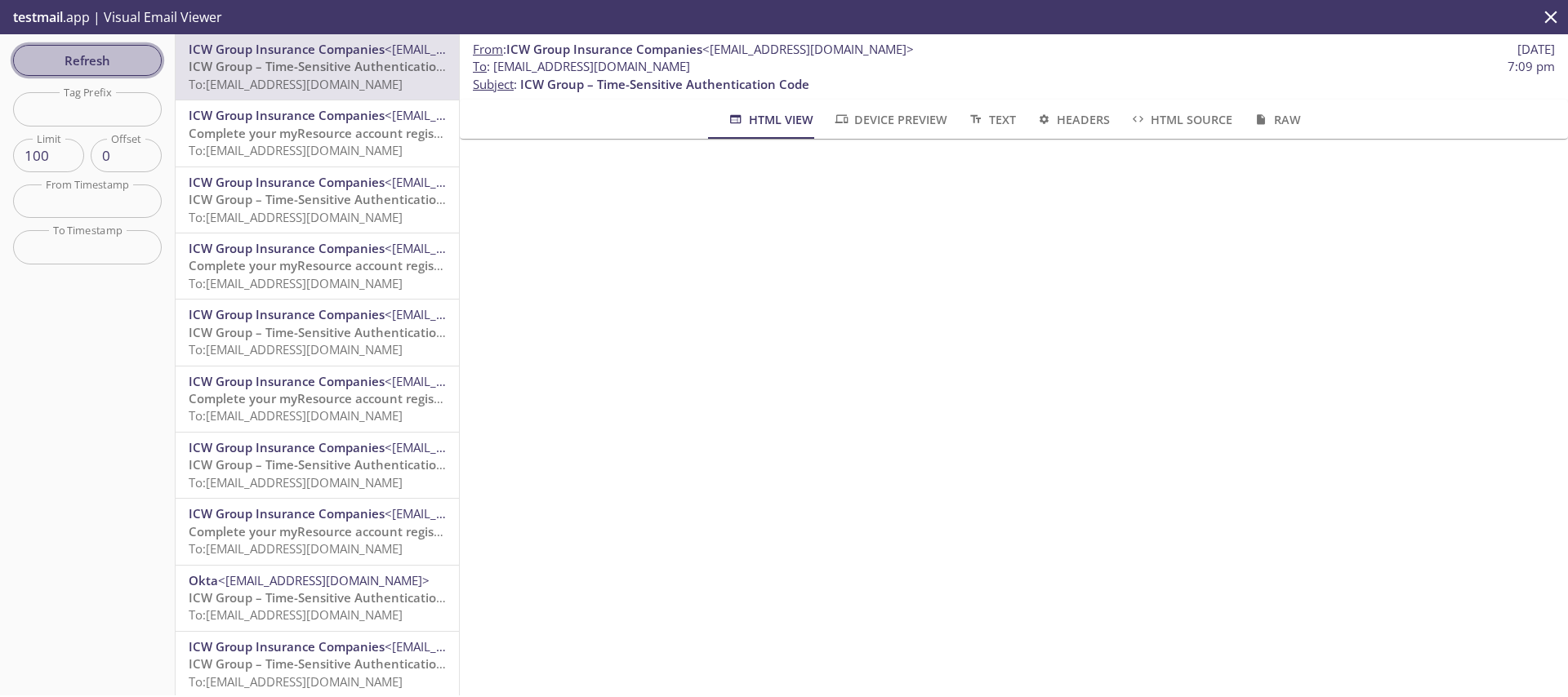
click at [98, 66] on span "Refresh" at bounding box center [87, 61] width 123 height 22
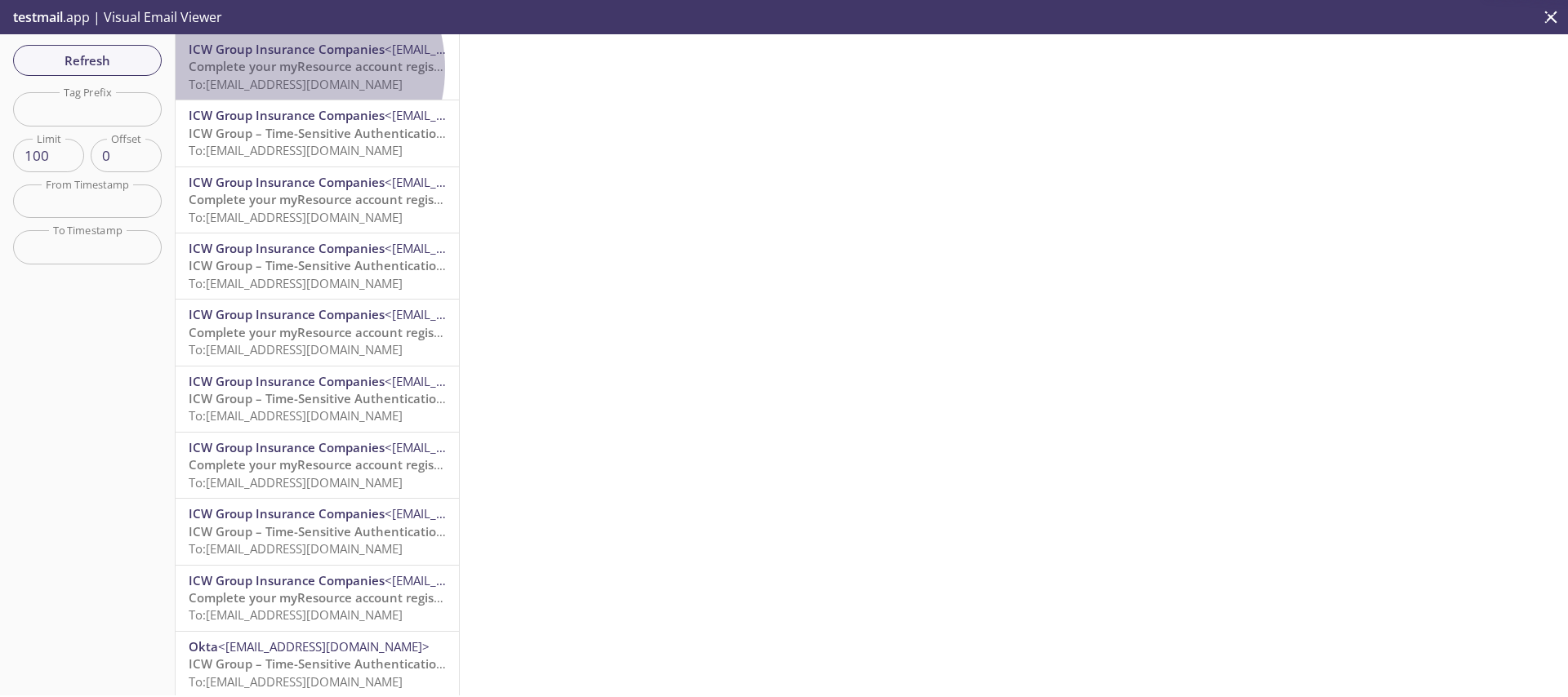
click at [289, 69] on span "Complete your myResource account registration" at bounding box center [332, 66] width 286 height 16
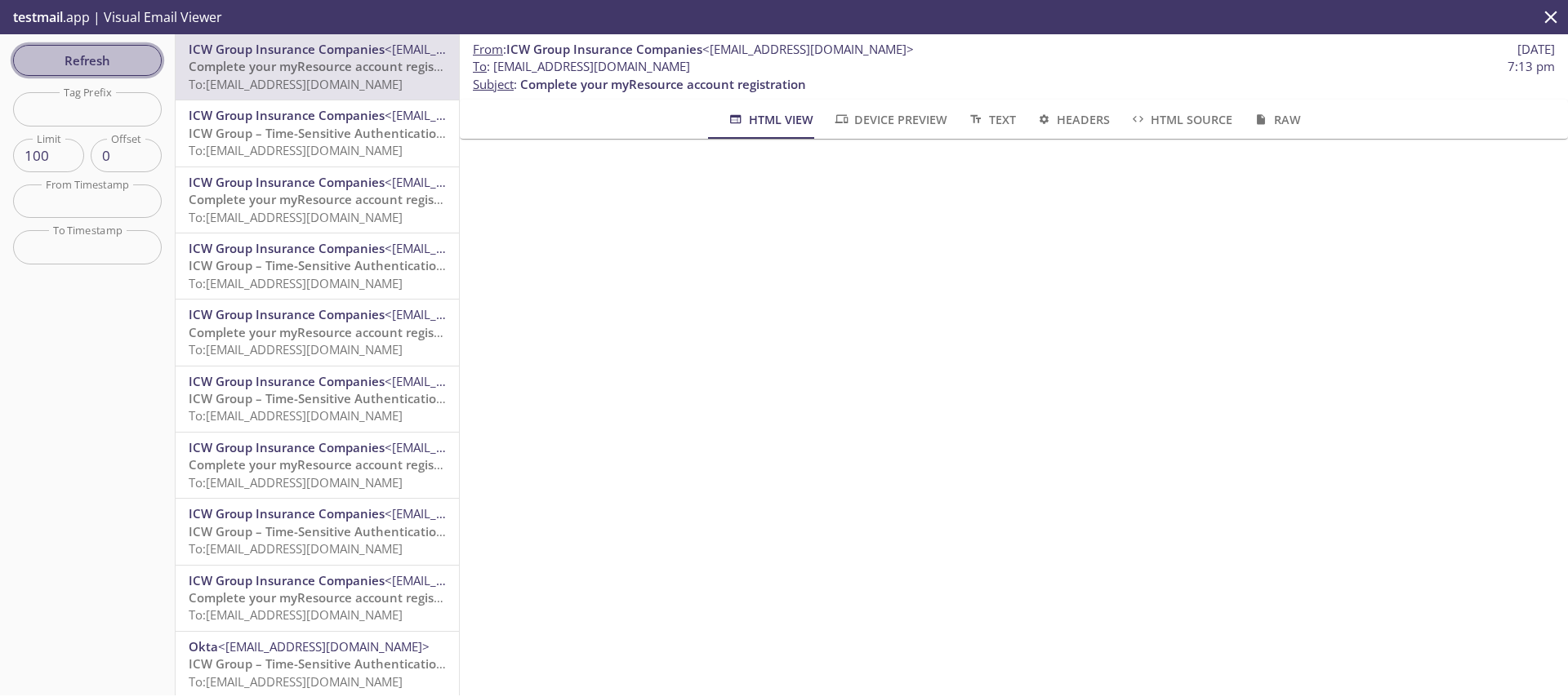
click at [90, 51] on span "Refresh" at bounding box center [87, 61] width 123 height 22
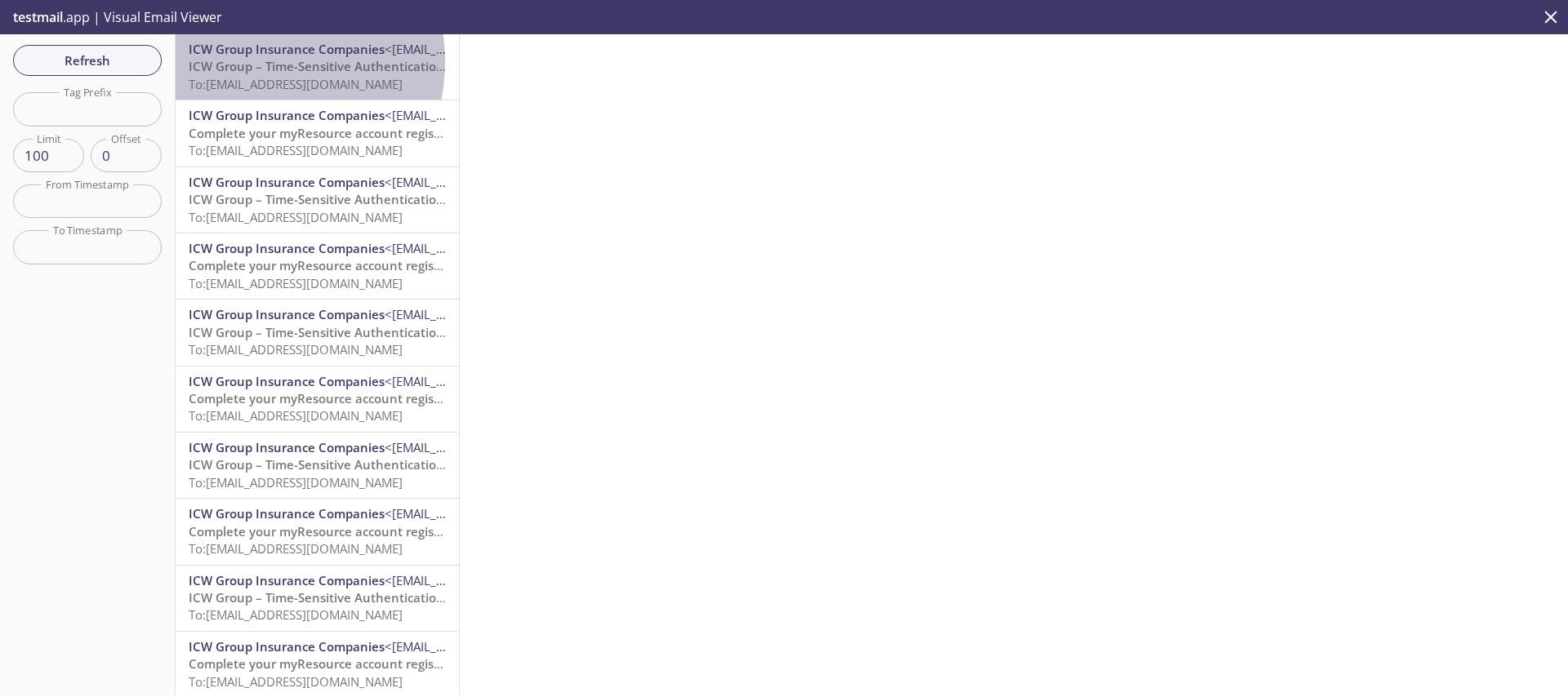
click at [249, 61] on span "ICW Group – Time-Sensitive Authentication Code" at bounding box center [333, 66] width 289 height 16
